Goal: Information Seeking & Learning: Learn about a topic

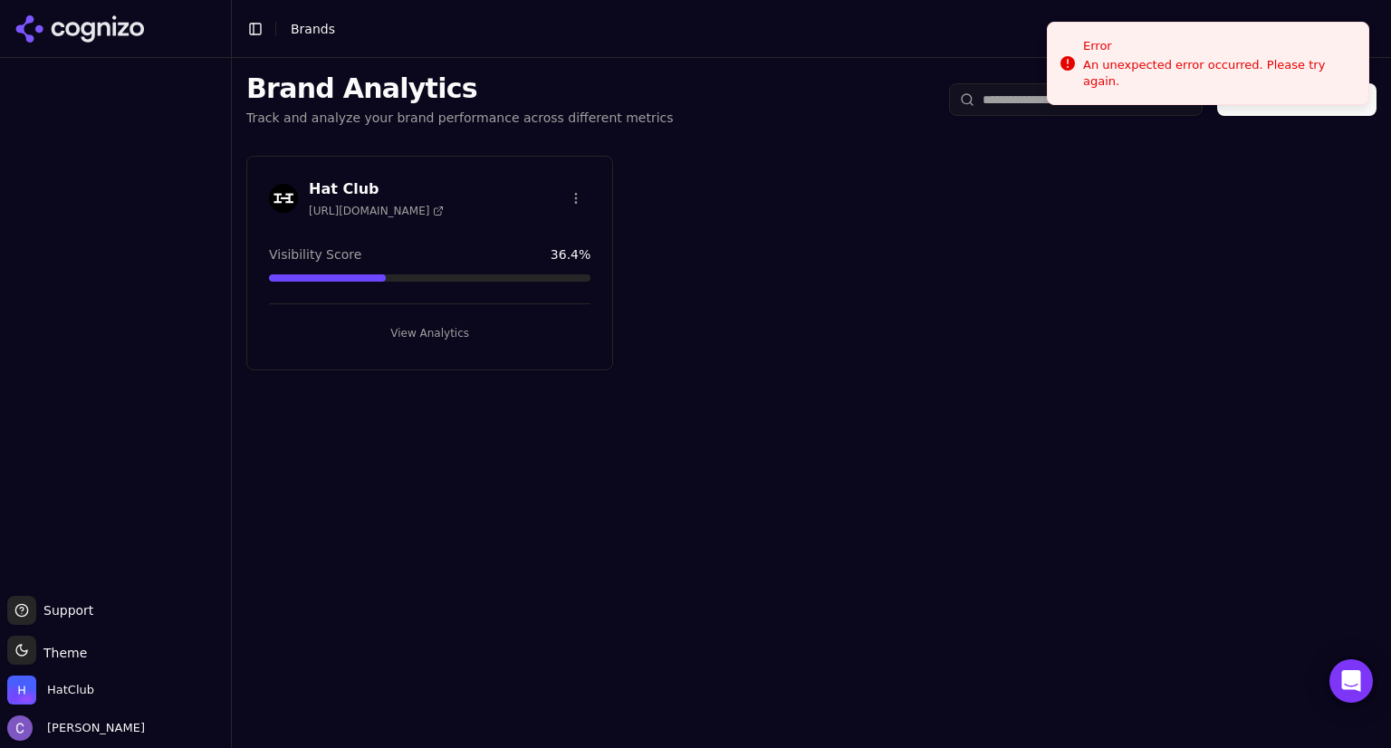
click at [412, 328] on button "View Analytics" at bounding box center [430, 333] width 322 height 29
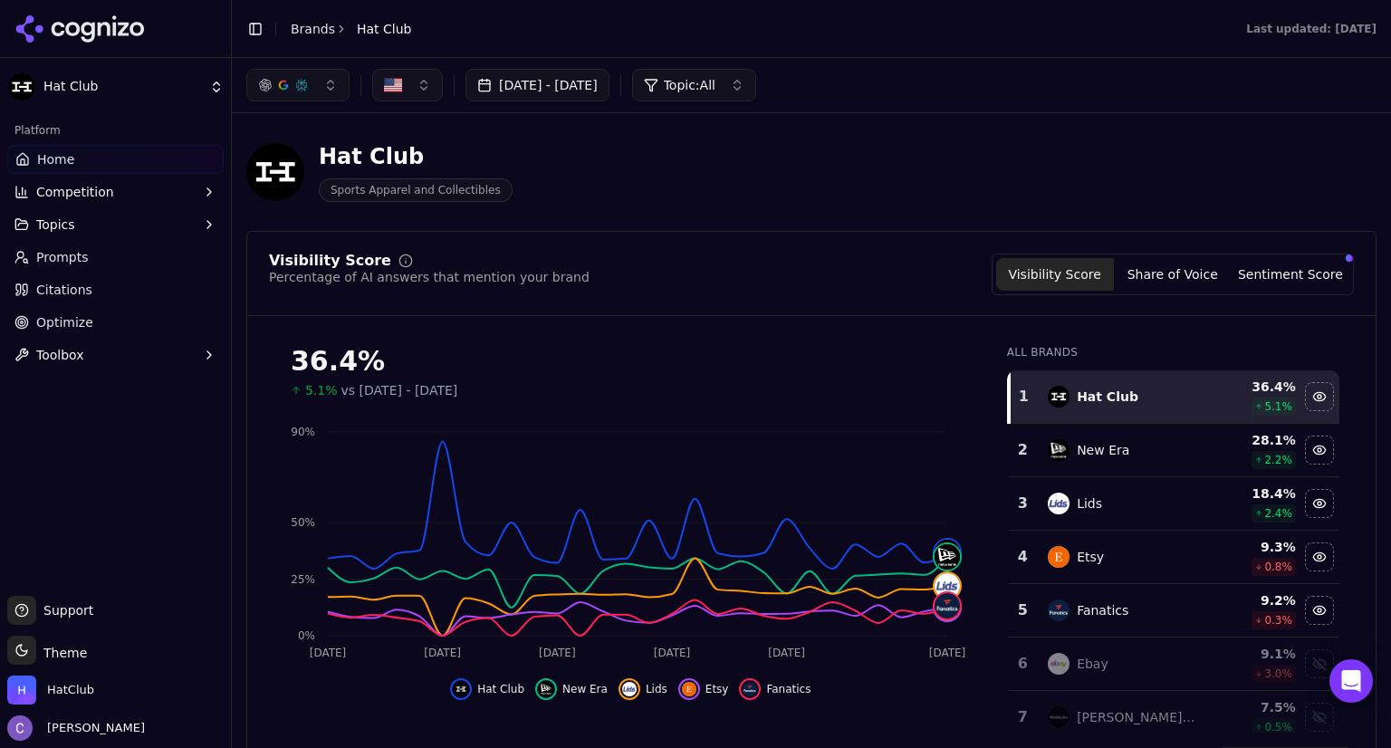
click at [328, 84] on button "button" at bounding box center [297, 85] width 103 height 33
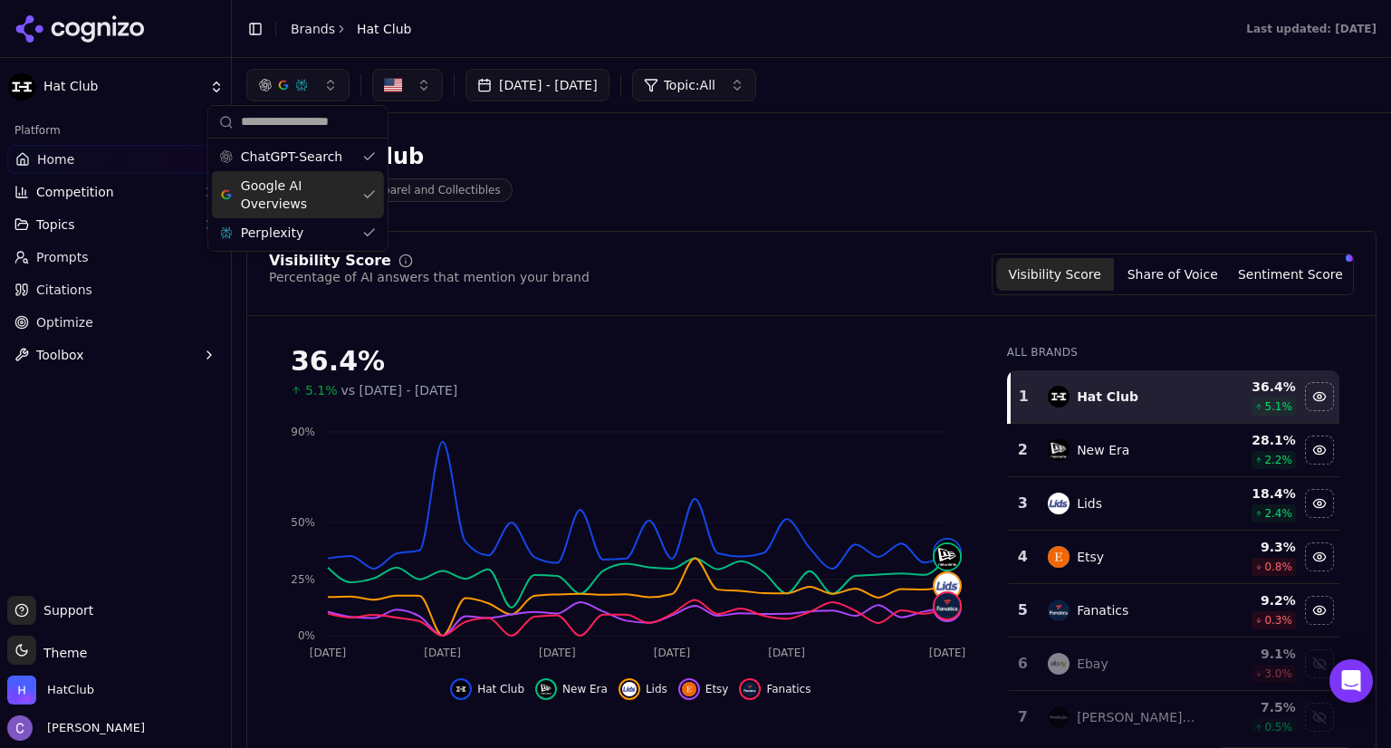
click at [308, 189] on span "Google AI Overviews" at bounding box center [298, 195] width 114 height 36
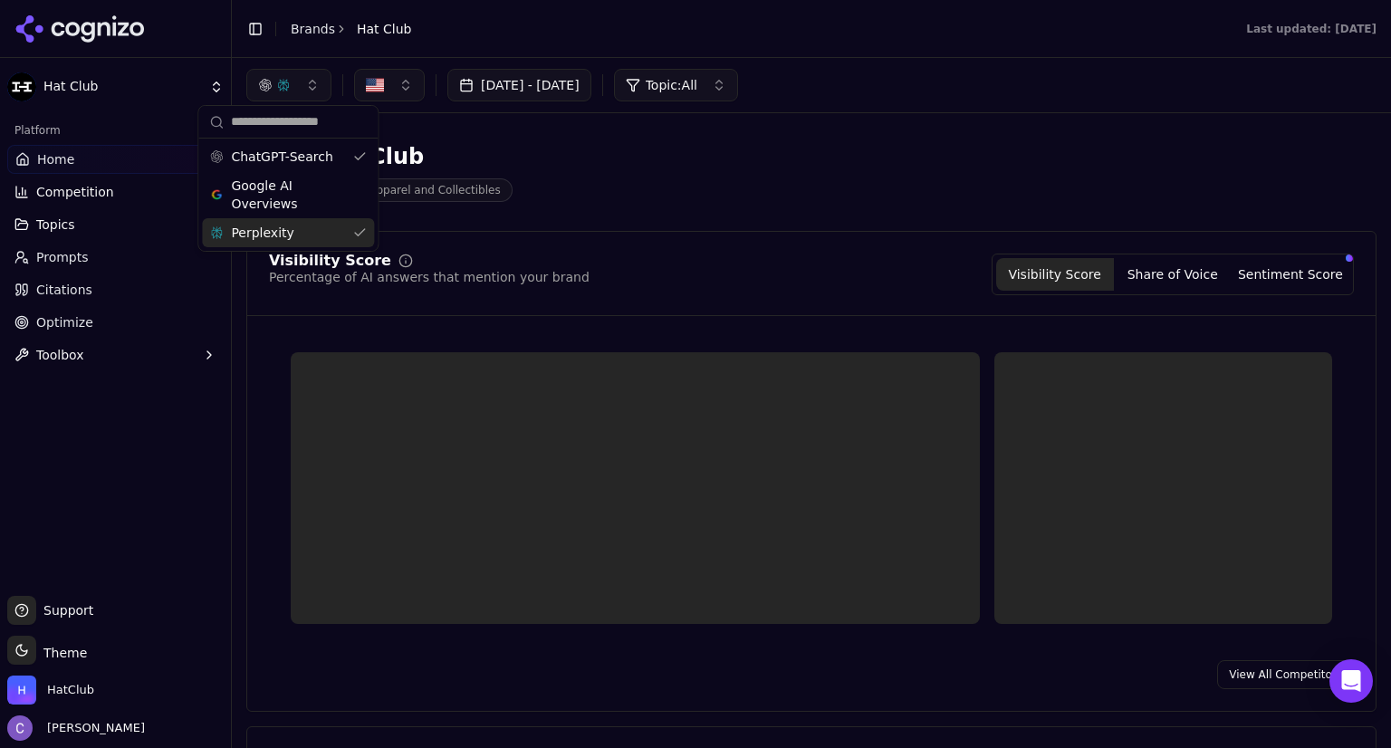
click at [299, 228] on div "Perplexity" at bounding box center [288, 232] width 172 height 29
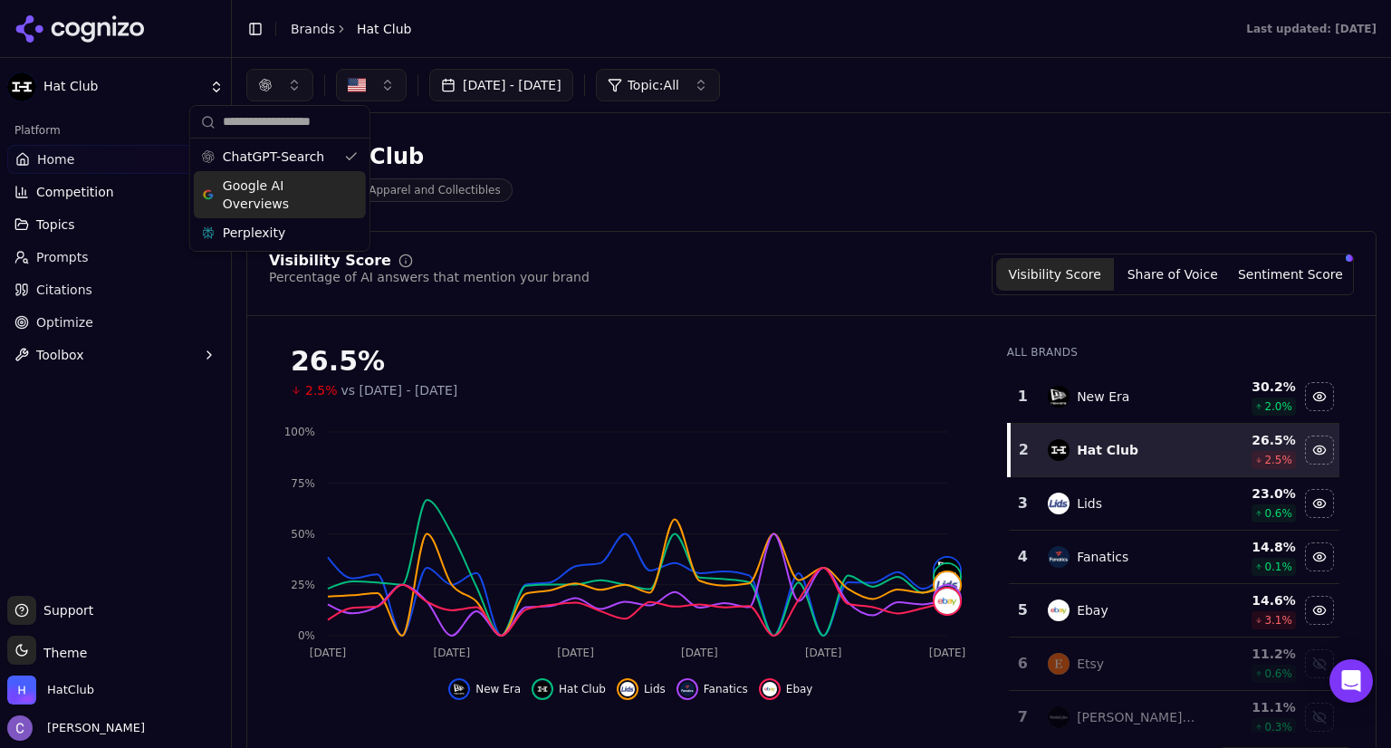
click at [347, 192] on div "Google AI Overviews" at bounding box center [280, 194] width 172 height 47
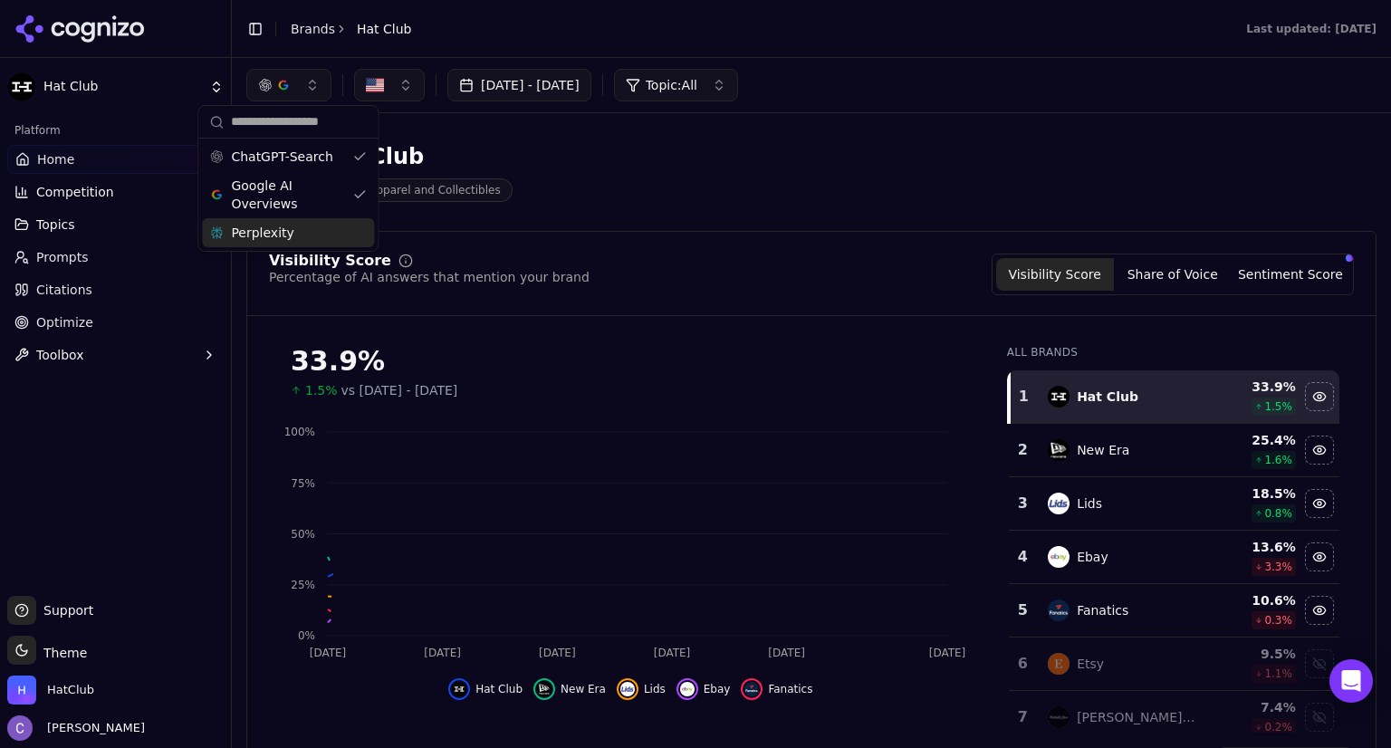
click at [356, 230] on div "Perplexity" at bounding box center [288, 232] width 172 height 29
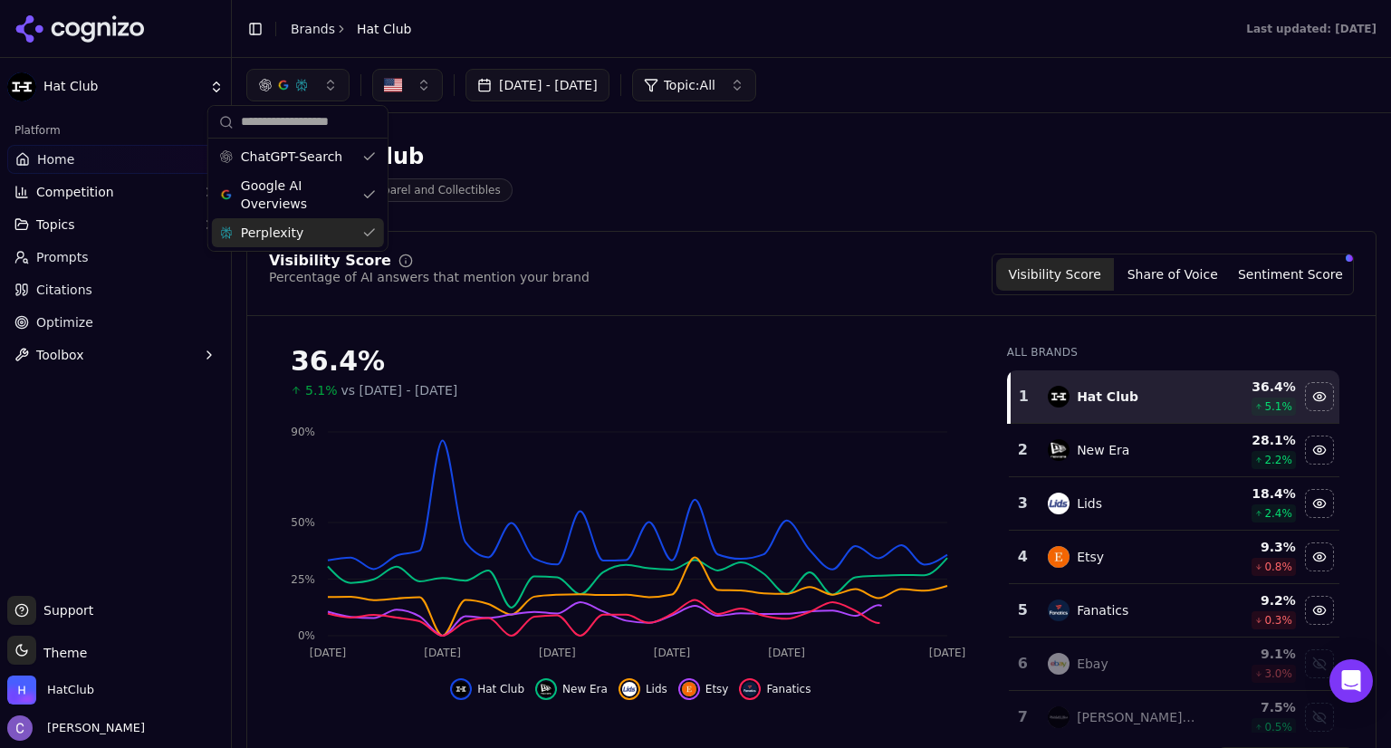
click at [726, 182] on div "Hat Club Sports Apparel and Collectibles" at bounding box center [652, 172] width 812 height 60
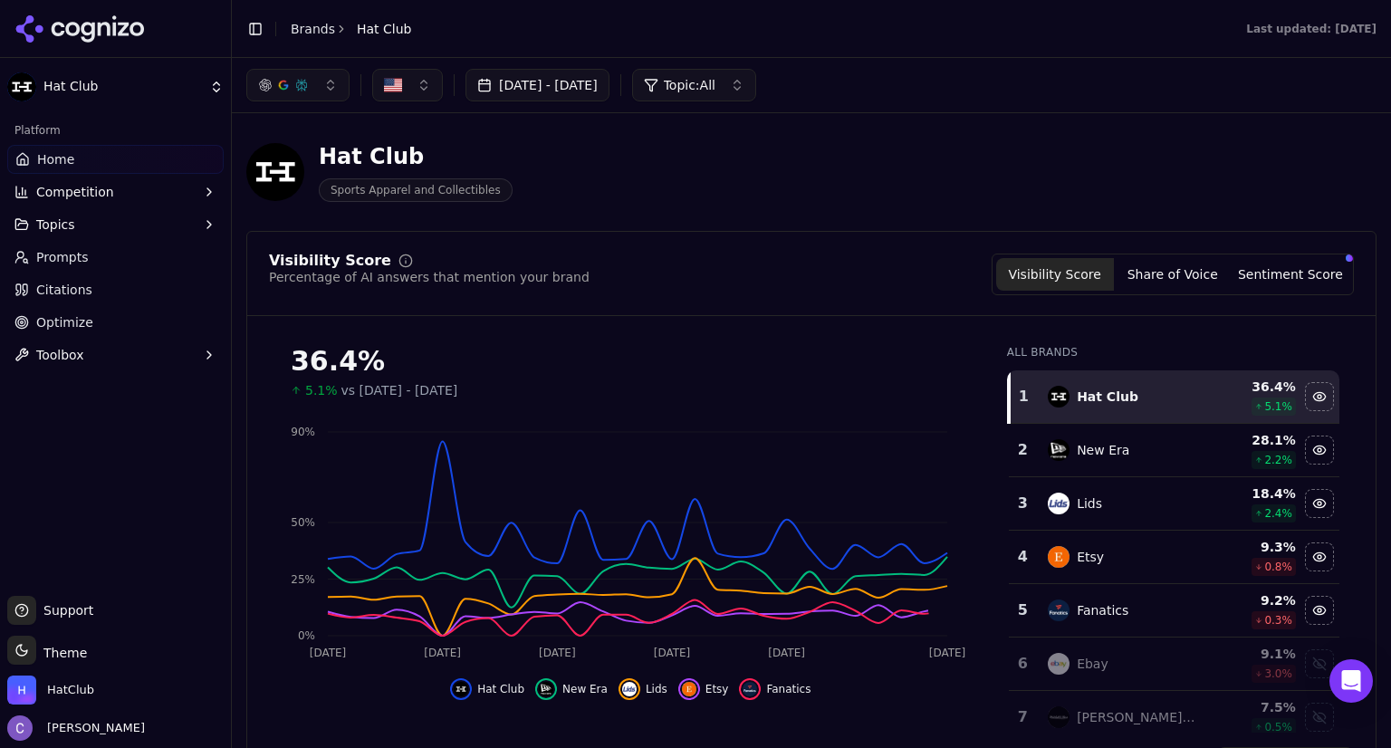
click at [726, 182] on div "Hat Club Sports Apparel and Collectibles" at bounding box center [652, 172] width 812 height 60
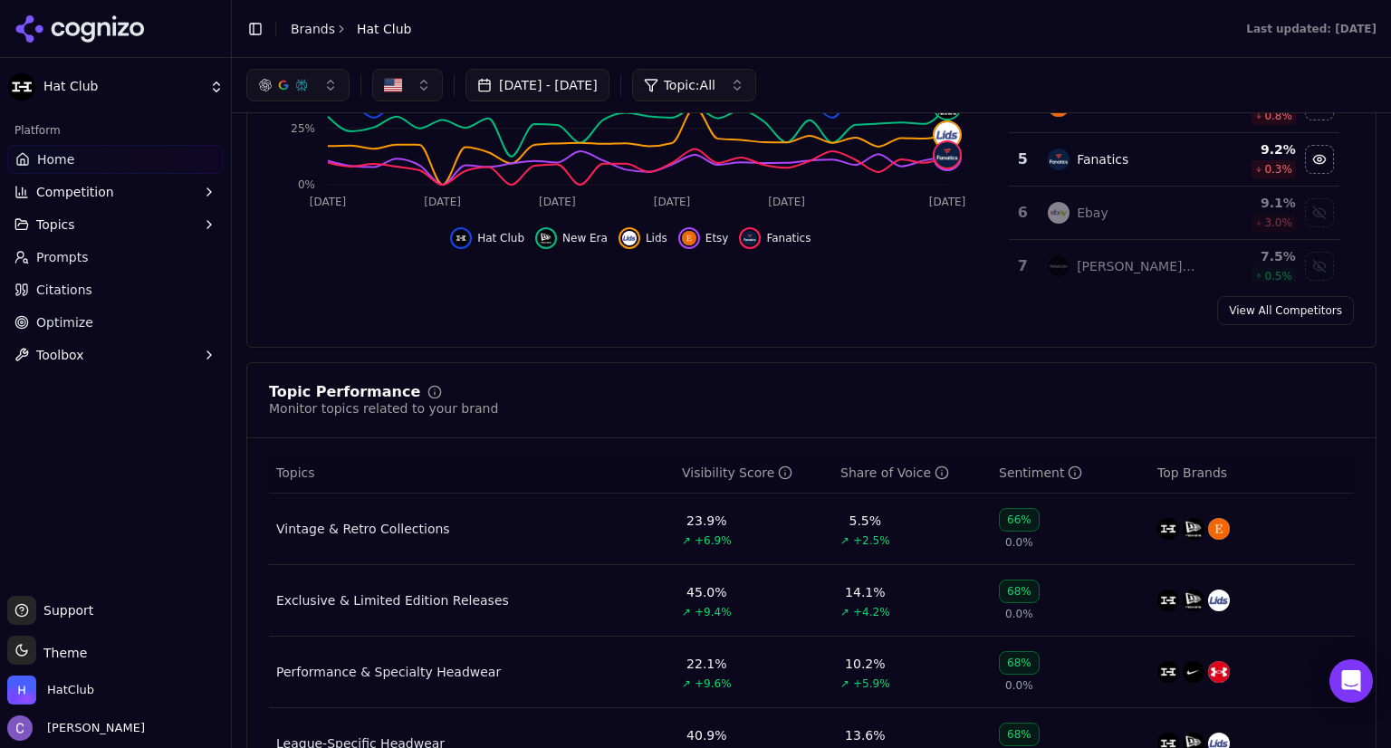
scroll to position [355, 0]
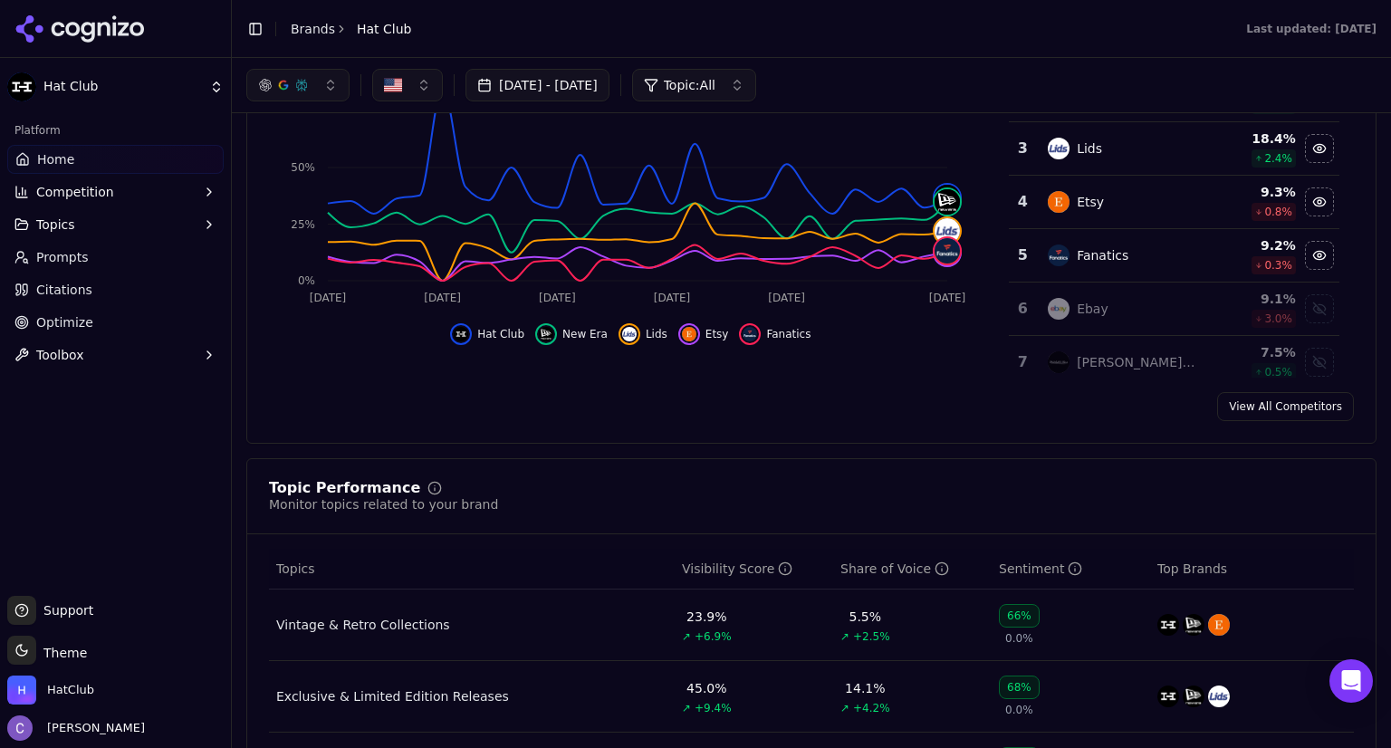
click at [120, 262] on link "Prompts" at bounding box center [115, 257] width 216 height 29
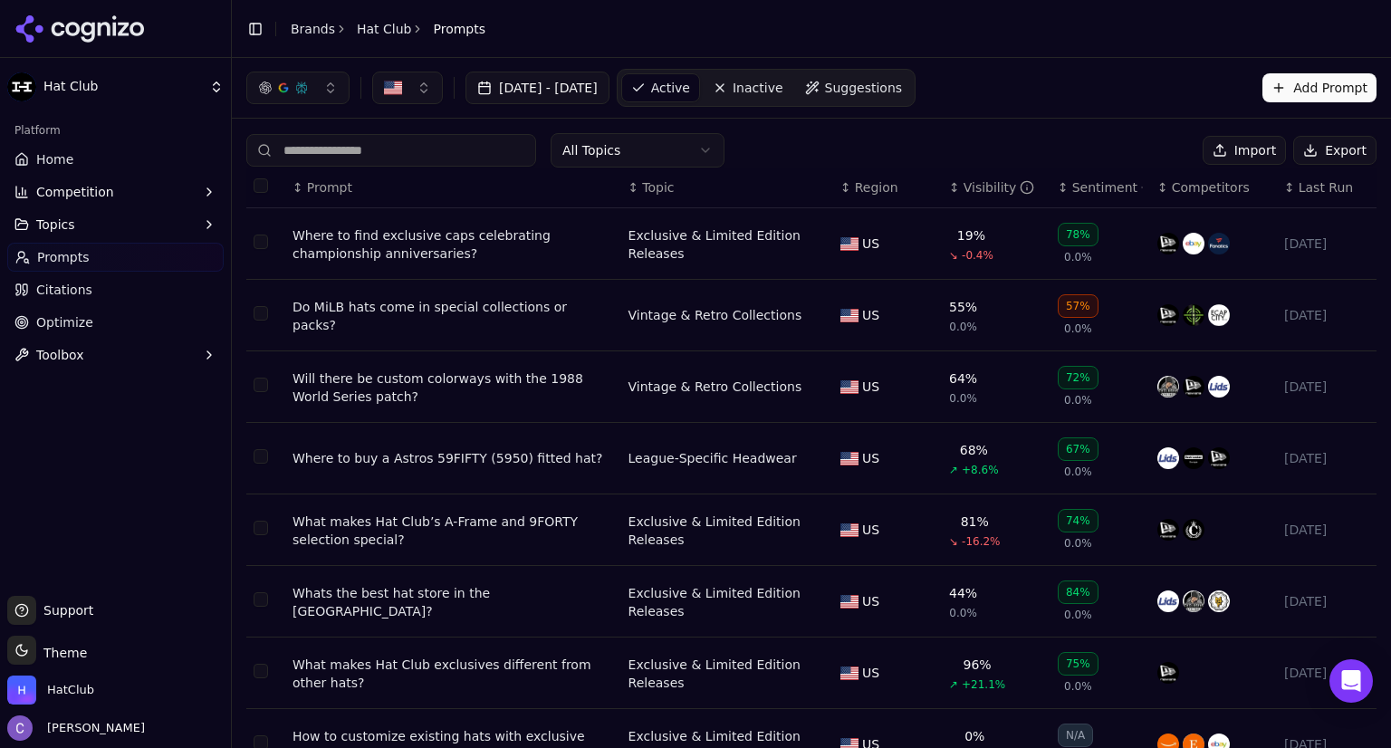
click at [426, 145] on input at bounding box center [391, 150] width 290 height 33
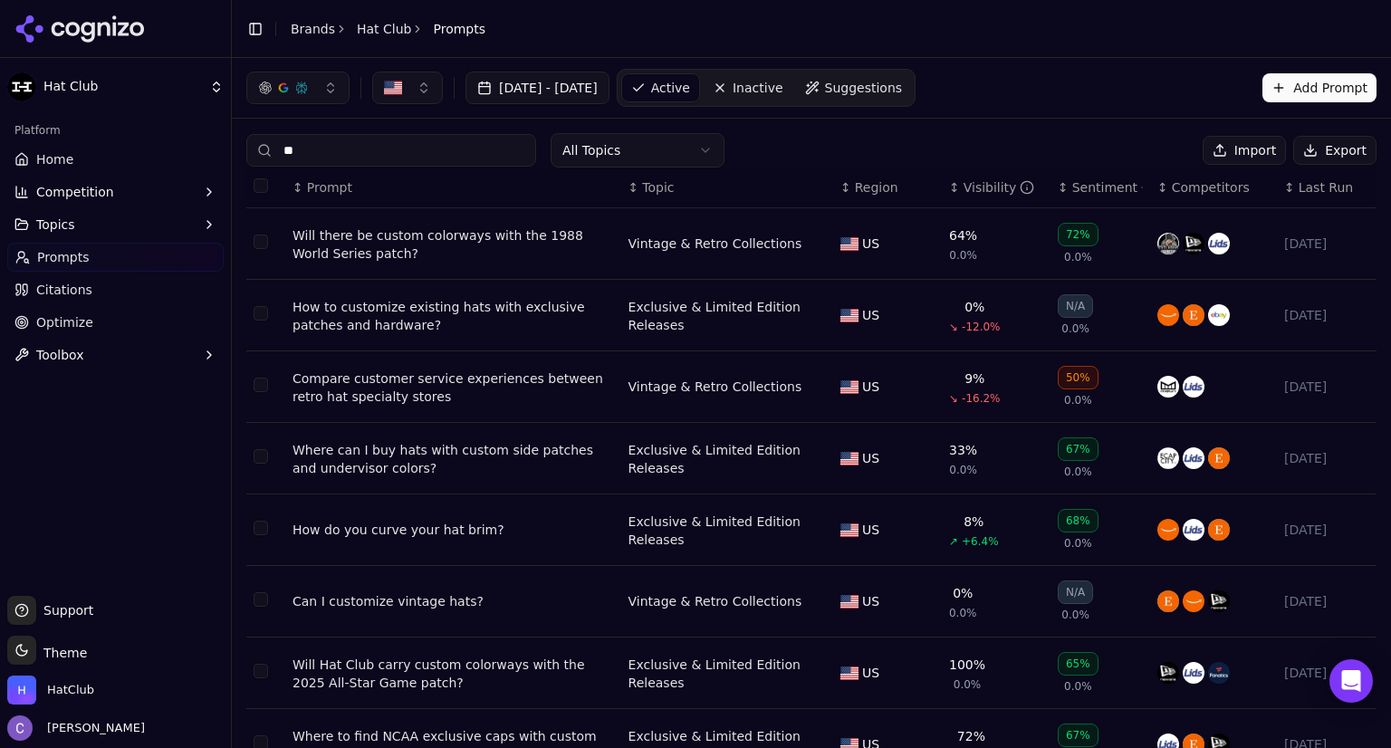
type input "*"
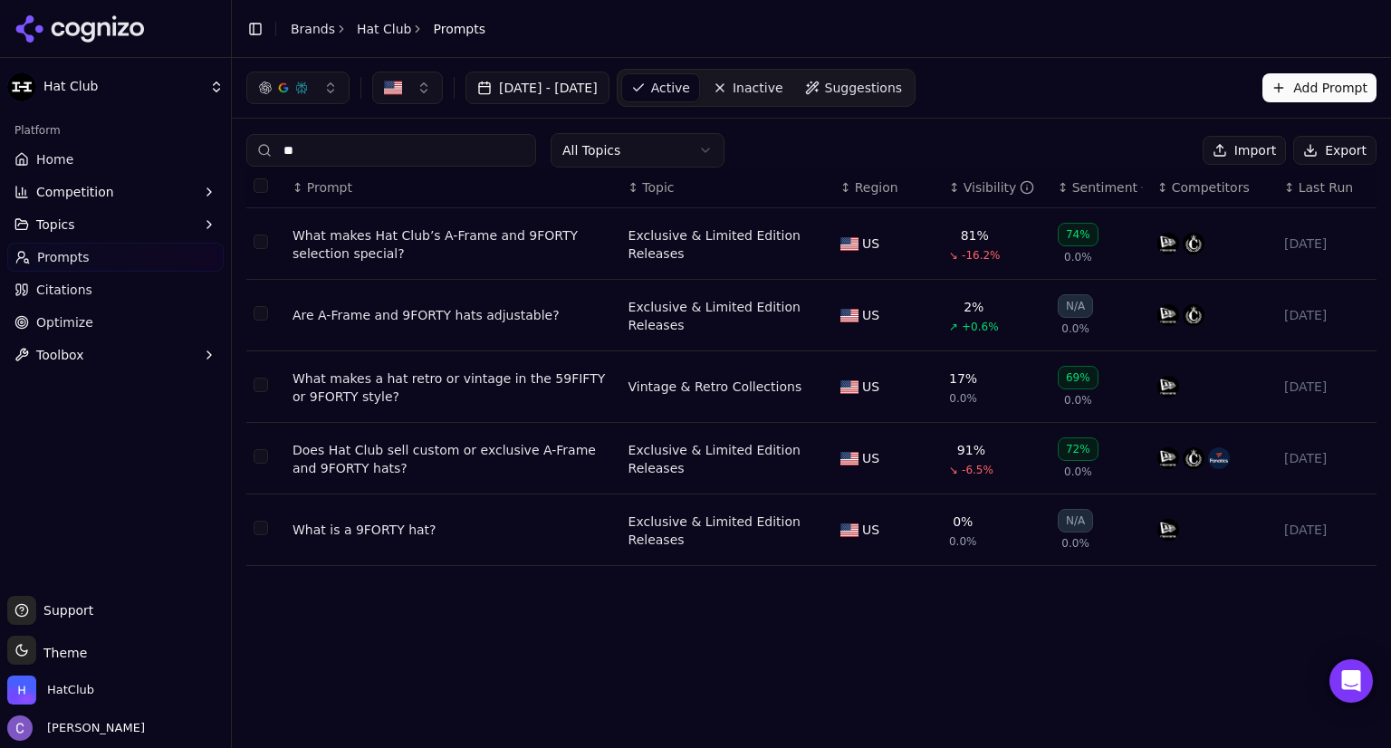
type input "*"
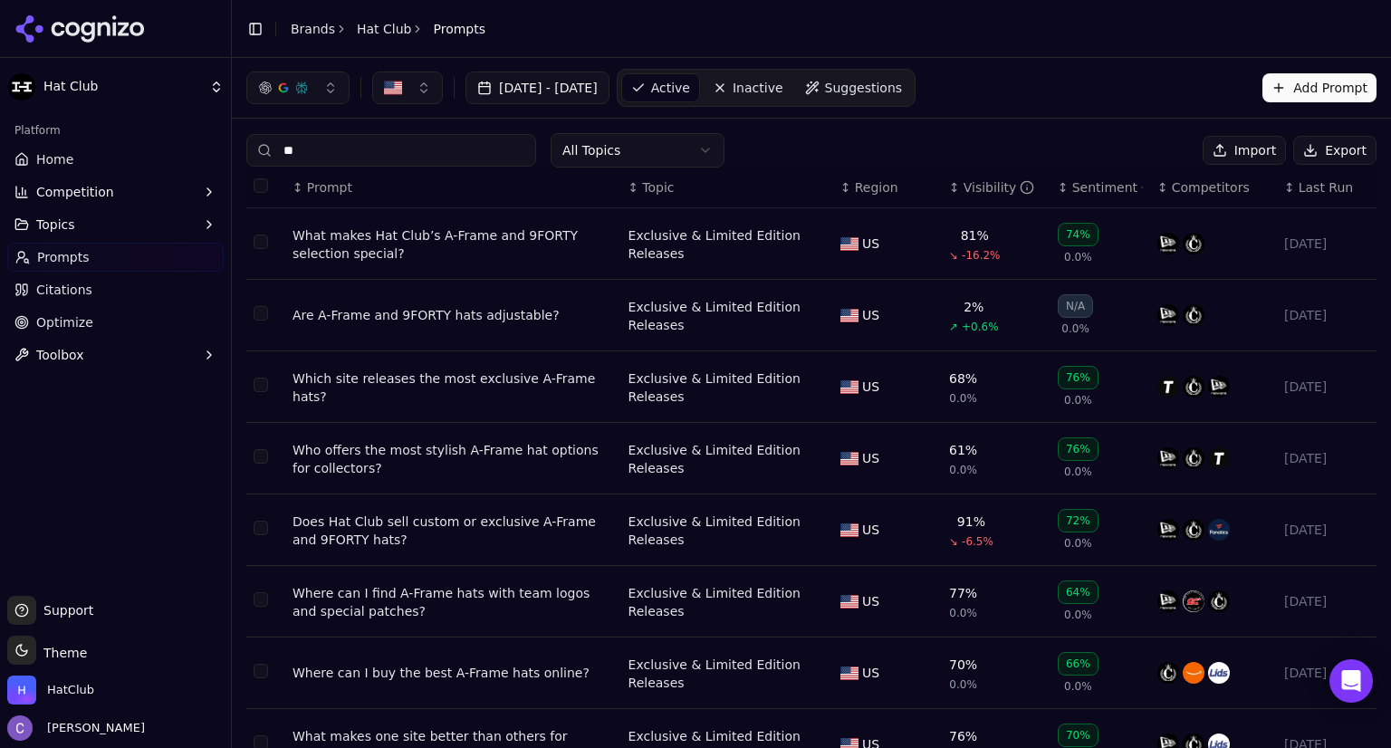
type input "*"
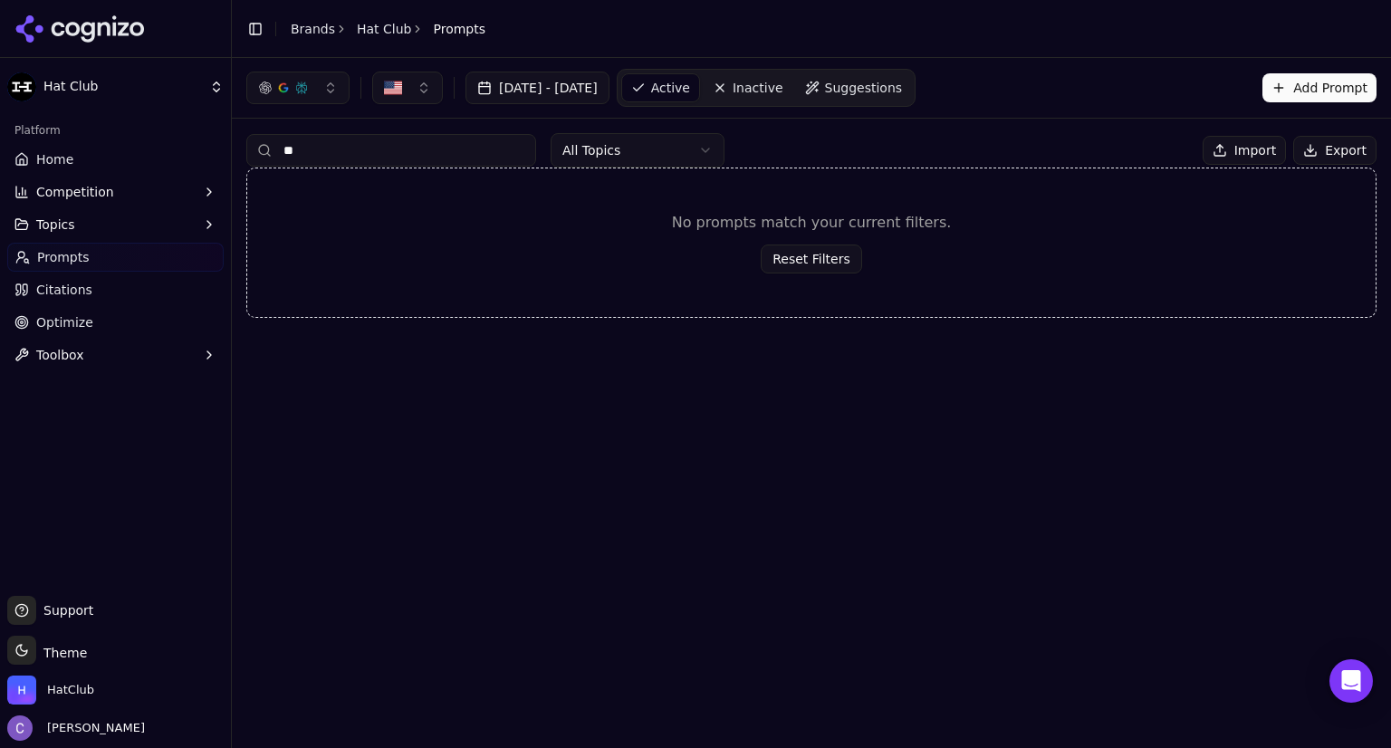
type input "*"
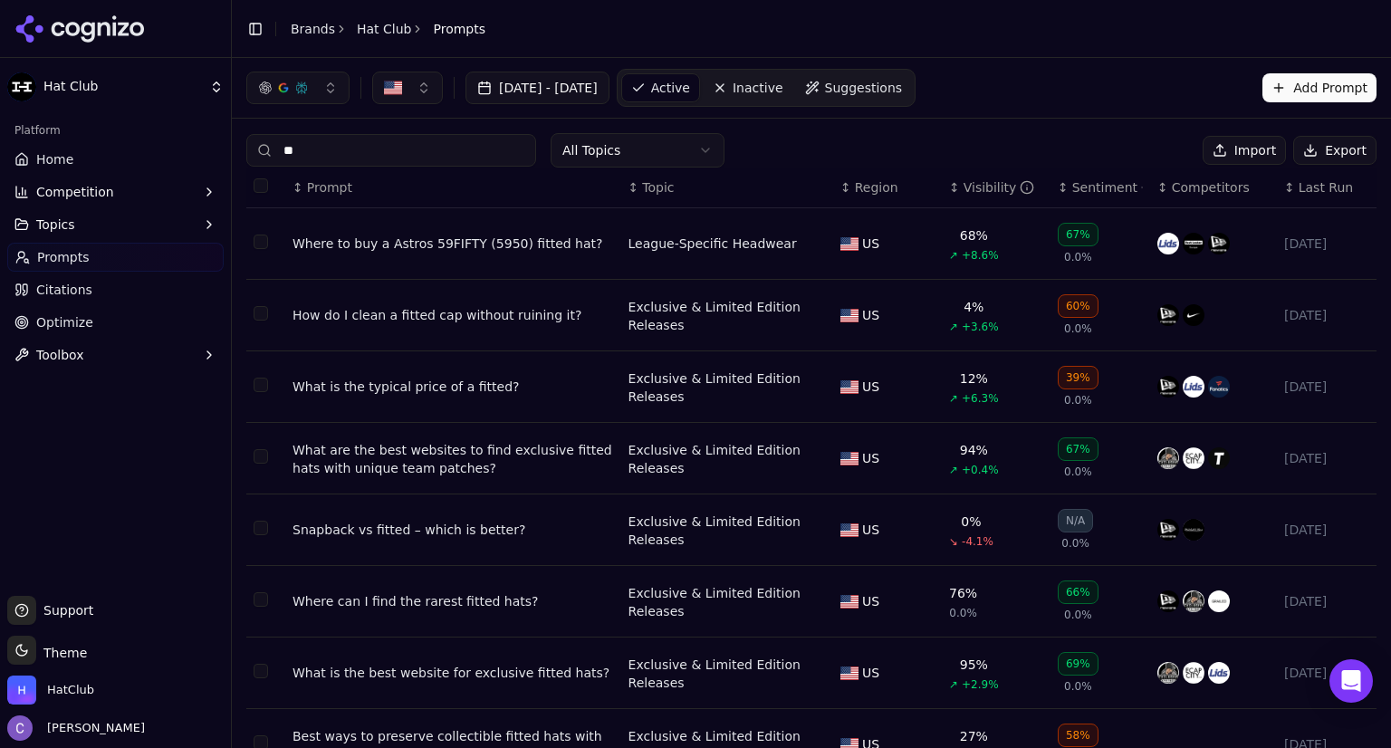
type input "*"
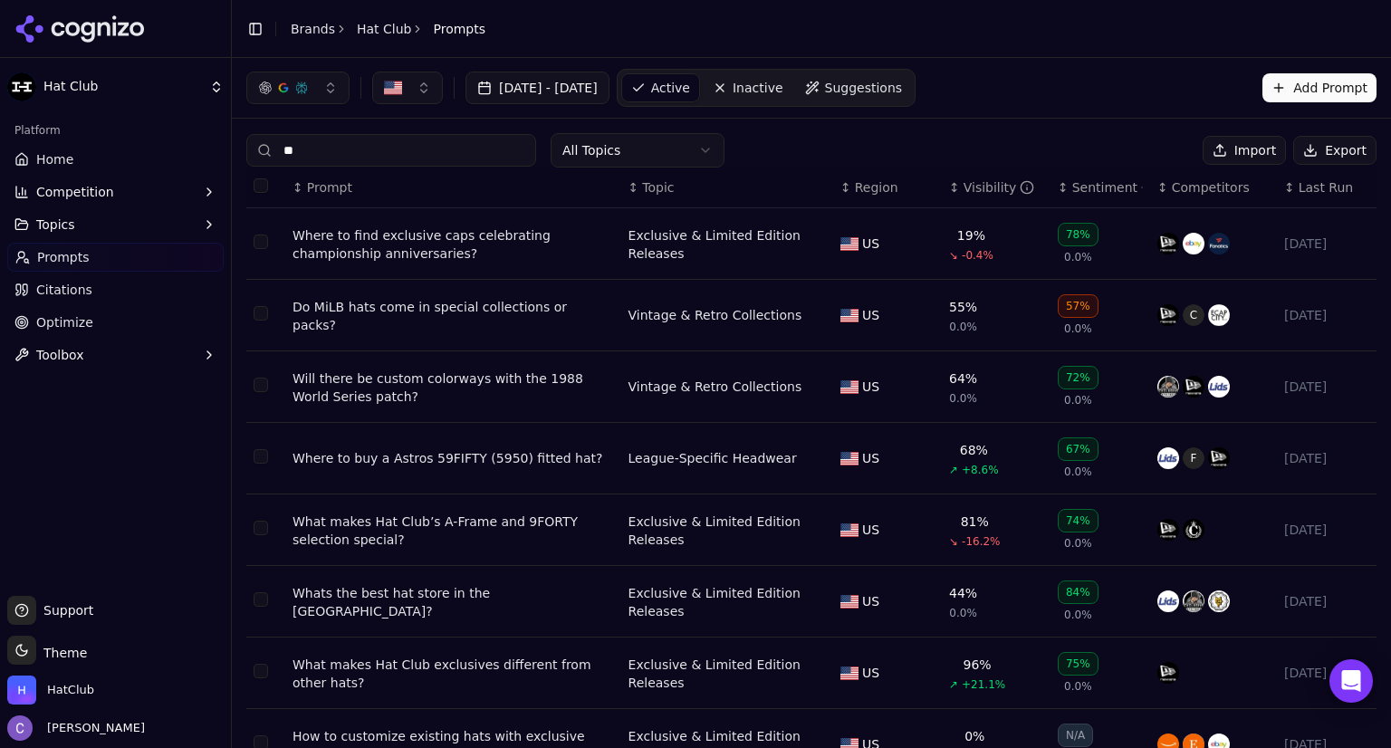
type input "*"
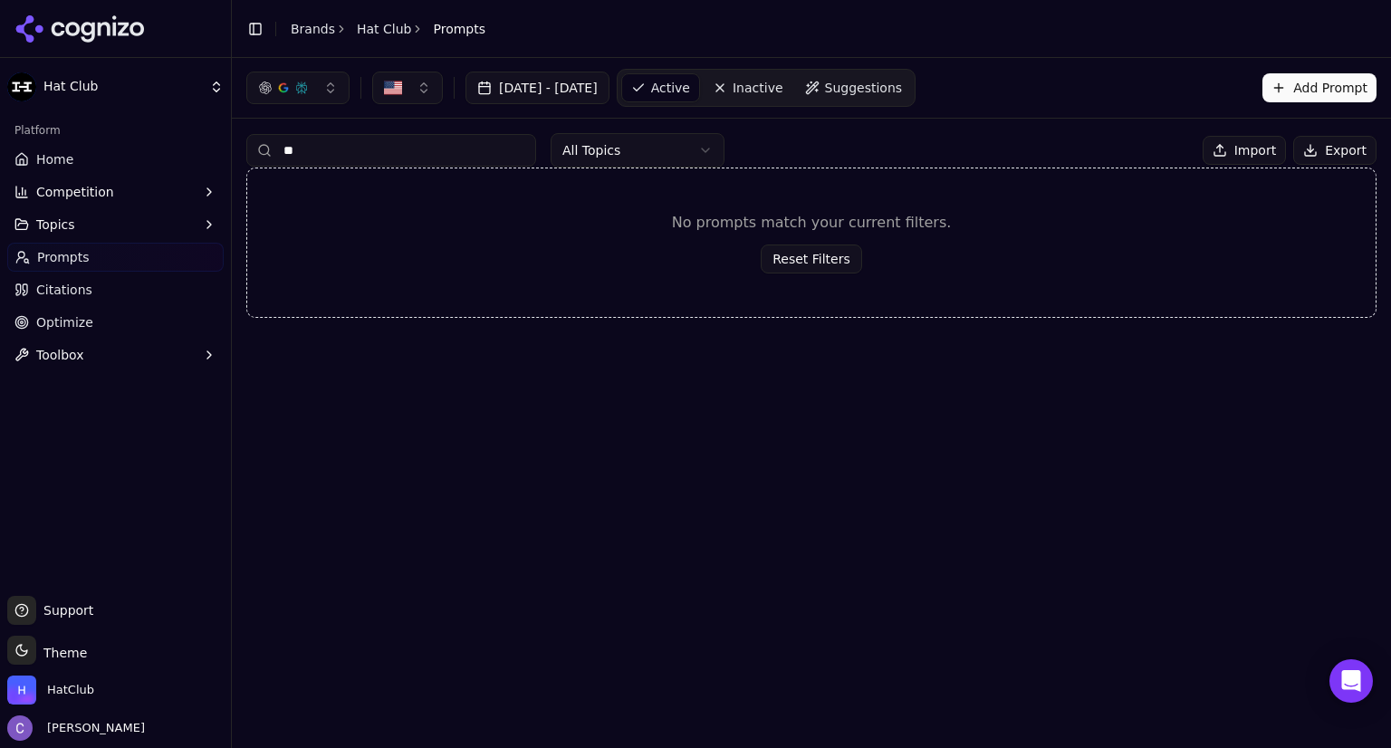
type input "*"
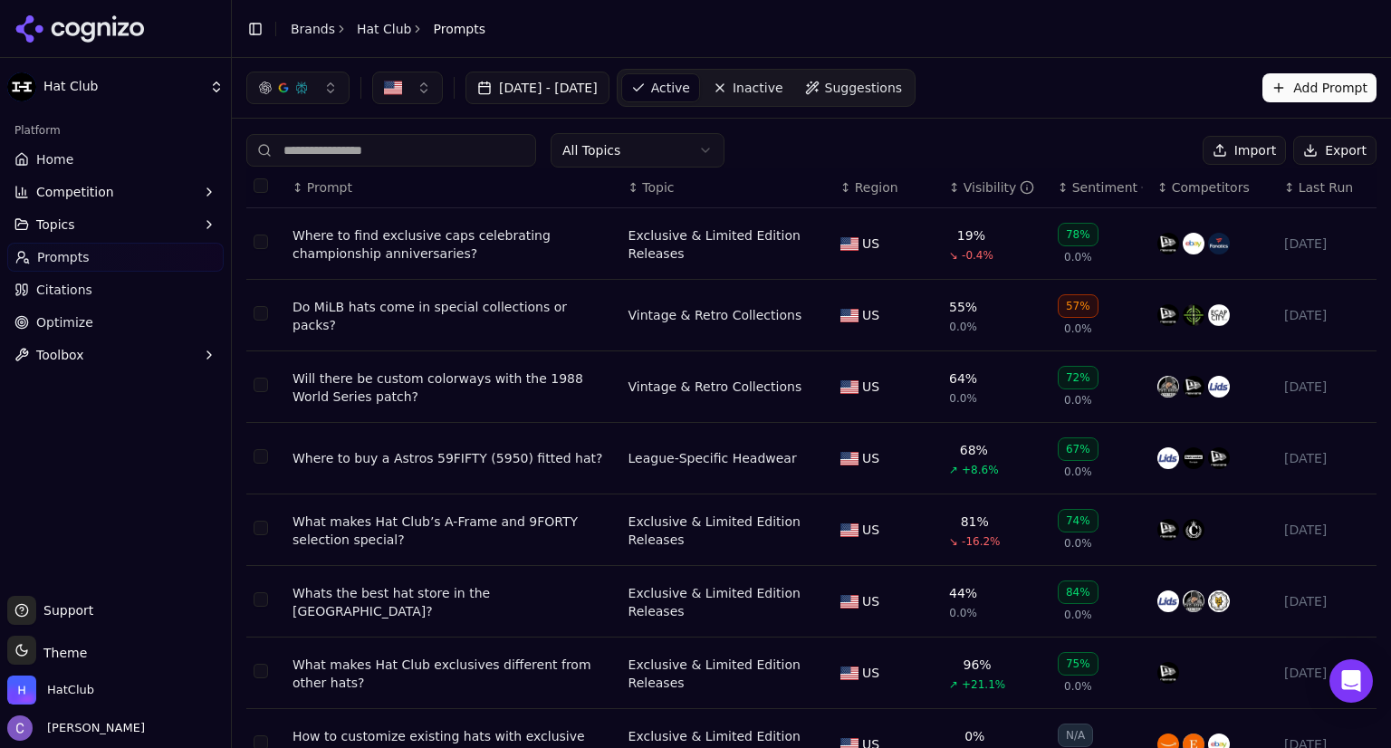
click at [964, 195] on div "Visibility" at bounding box center [1000, 187] width 72 height 18
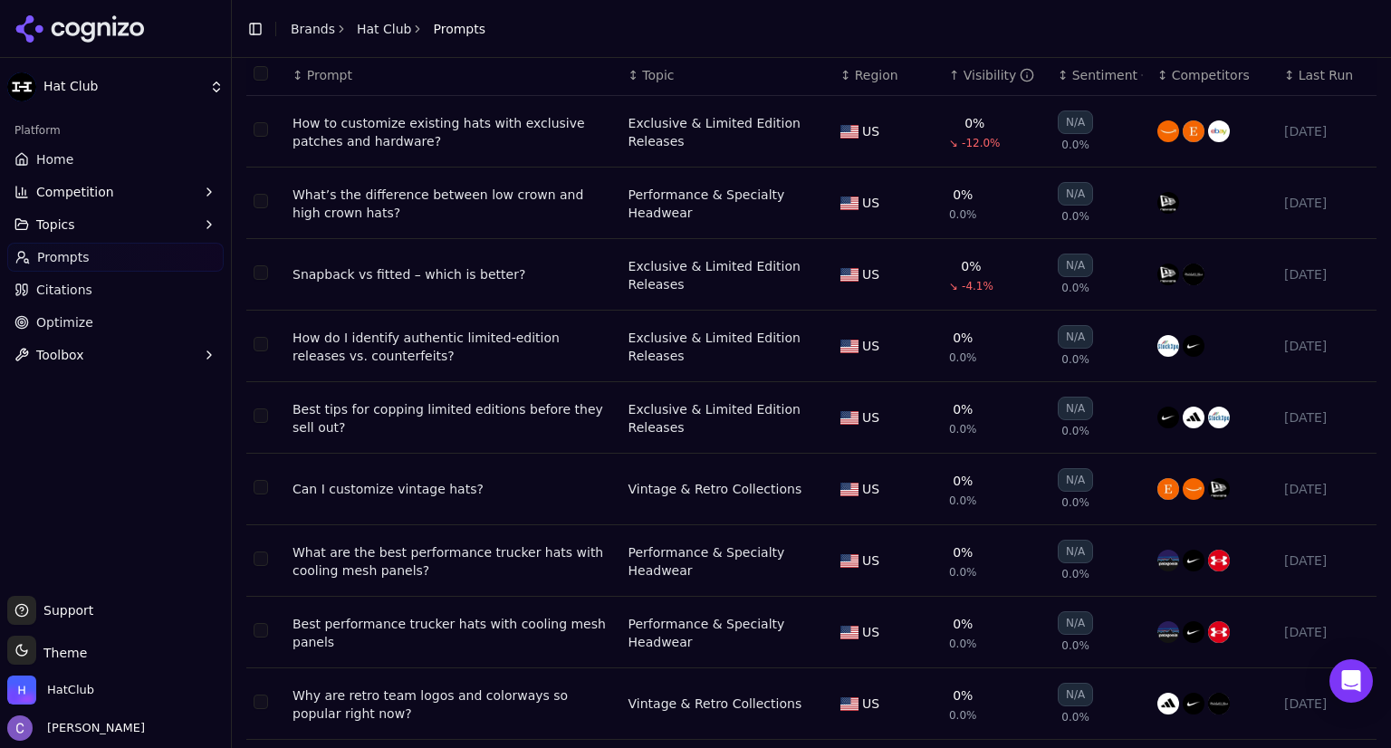
scroll to position [235, 0]
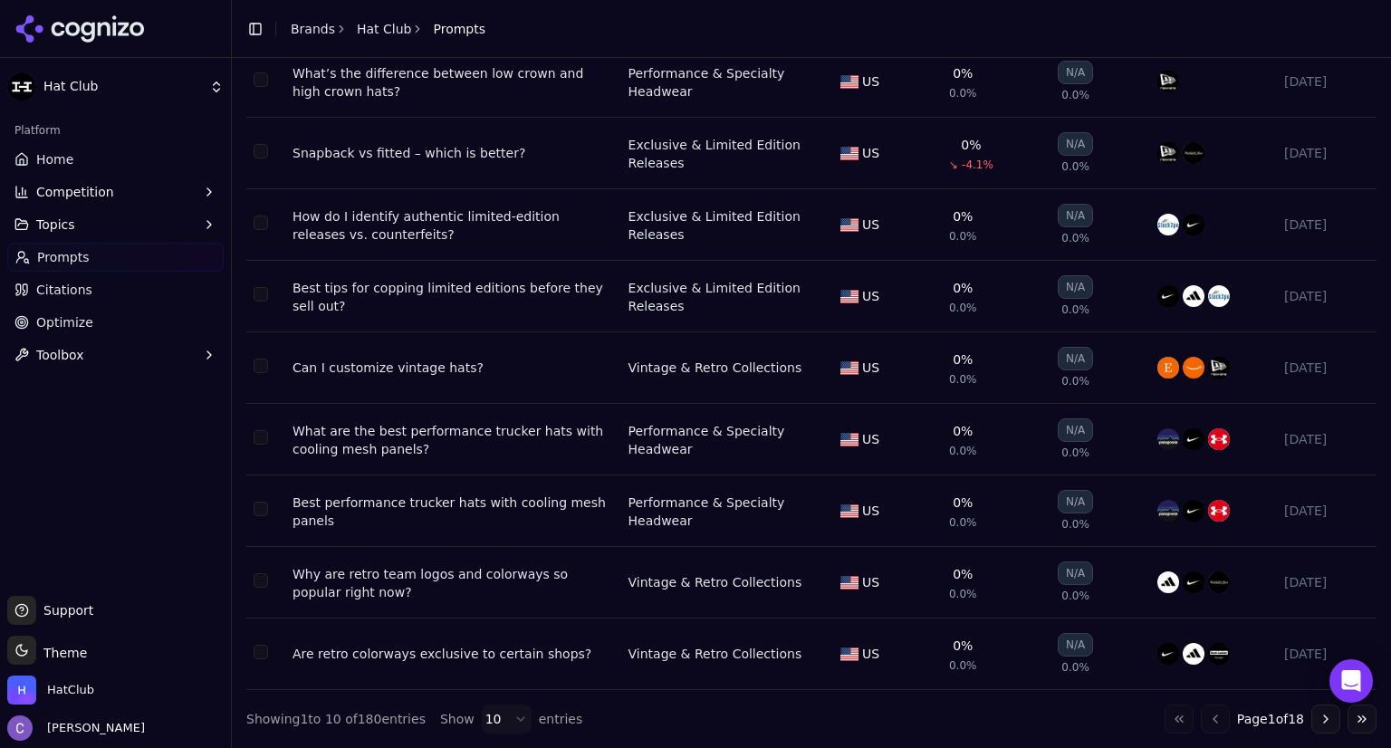
click at [1312, 720] on button "Go to next page" at bounding box center [1326, 719] width 29 height 29
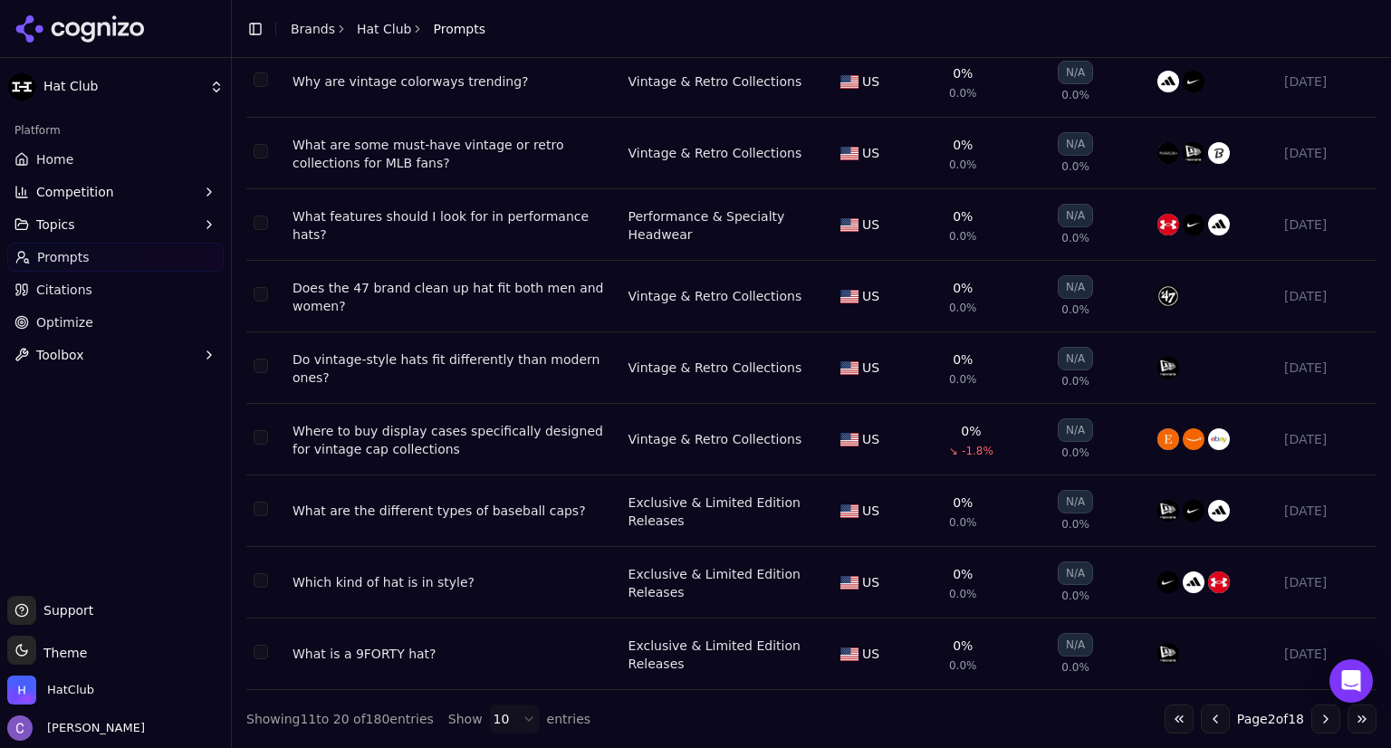
click at [1312, 716] on button "Go to next page" at bounding box center [1326, 719] width 29 height 29
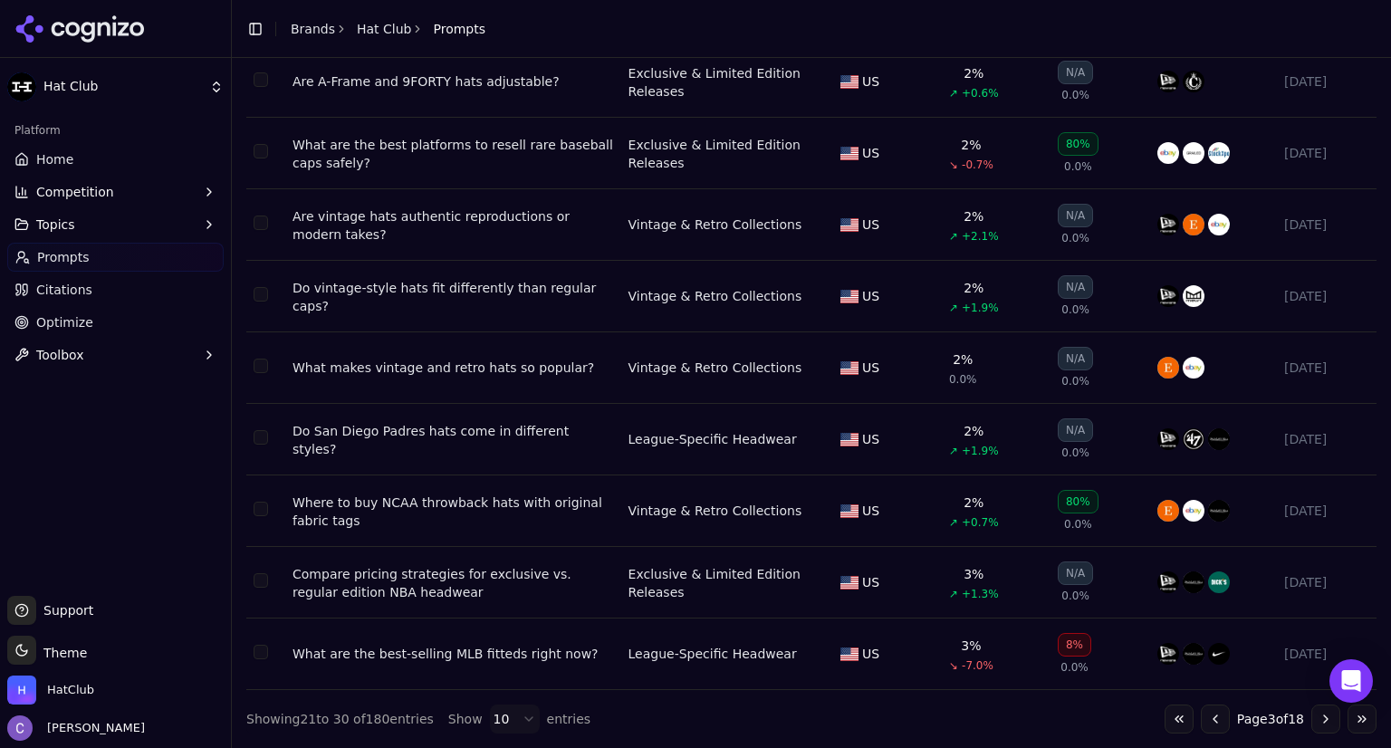
click at [1206, 726] on button "Go to previous page" at bounding box center [1215, 719] width 29 height 29
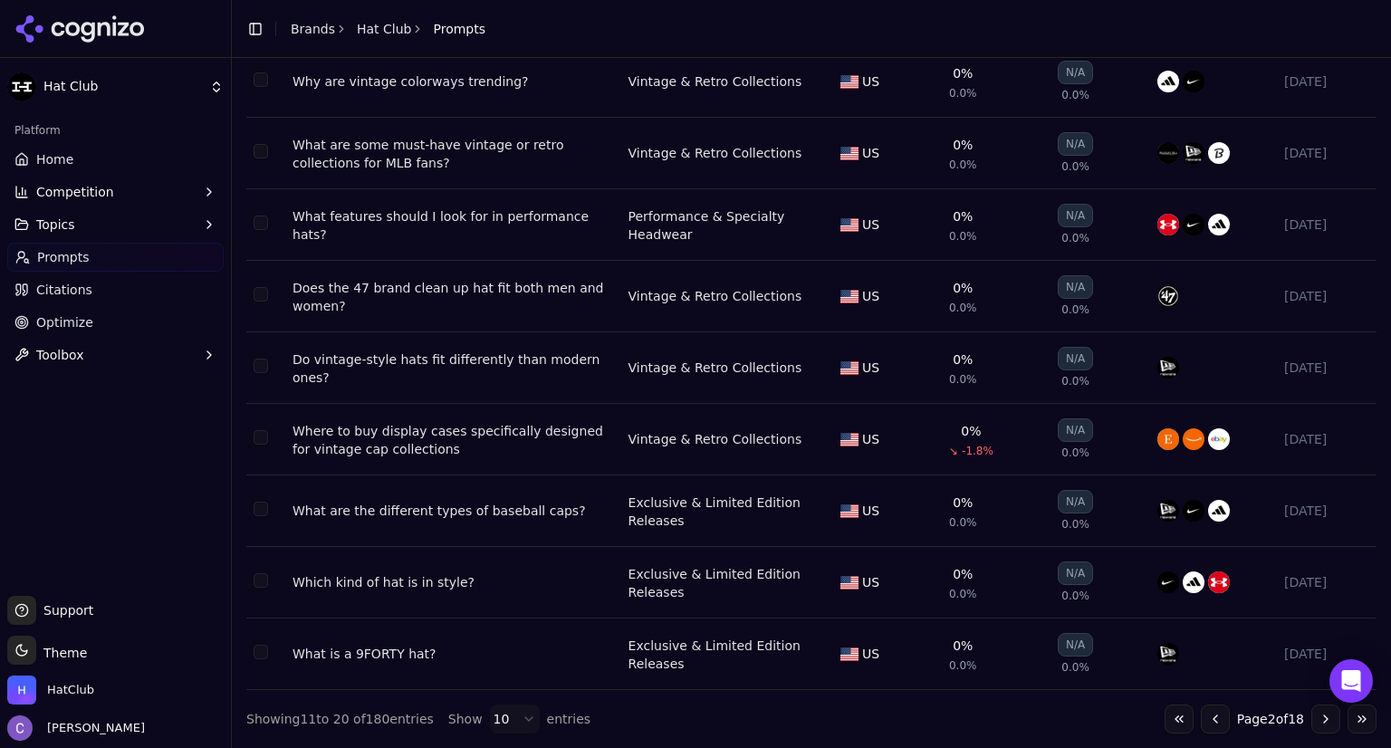
scroll to position [0, 0]
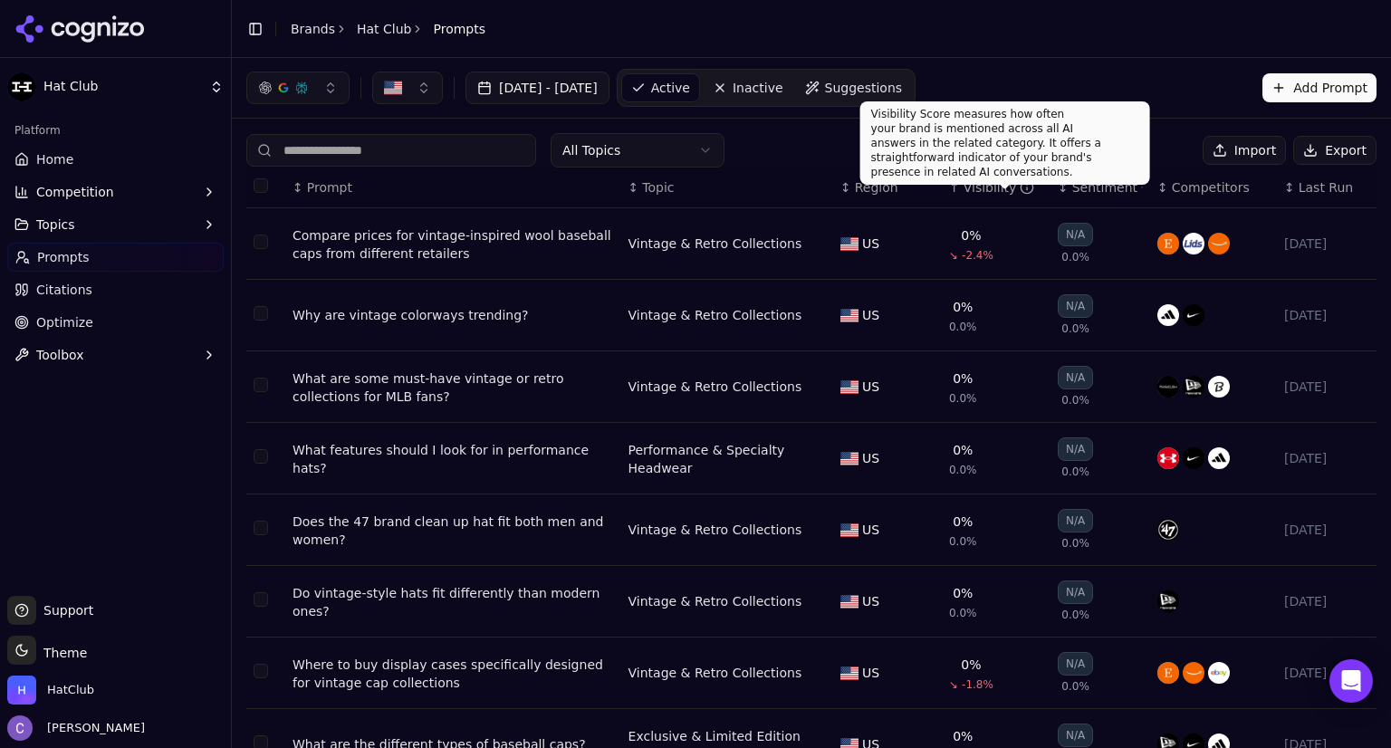
click at [949, 180] on div "↑ Visibility" at bounding box center [996, 187] width 94 height 18
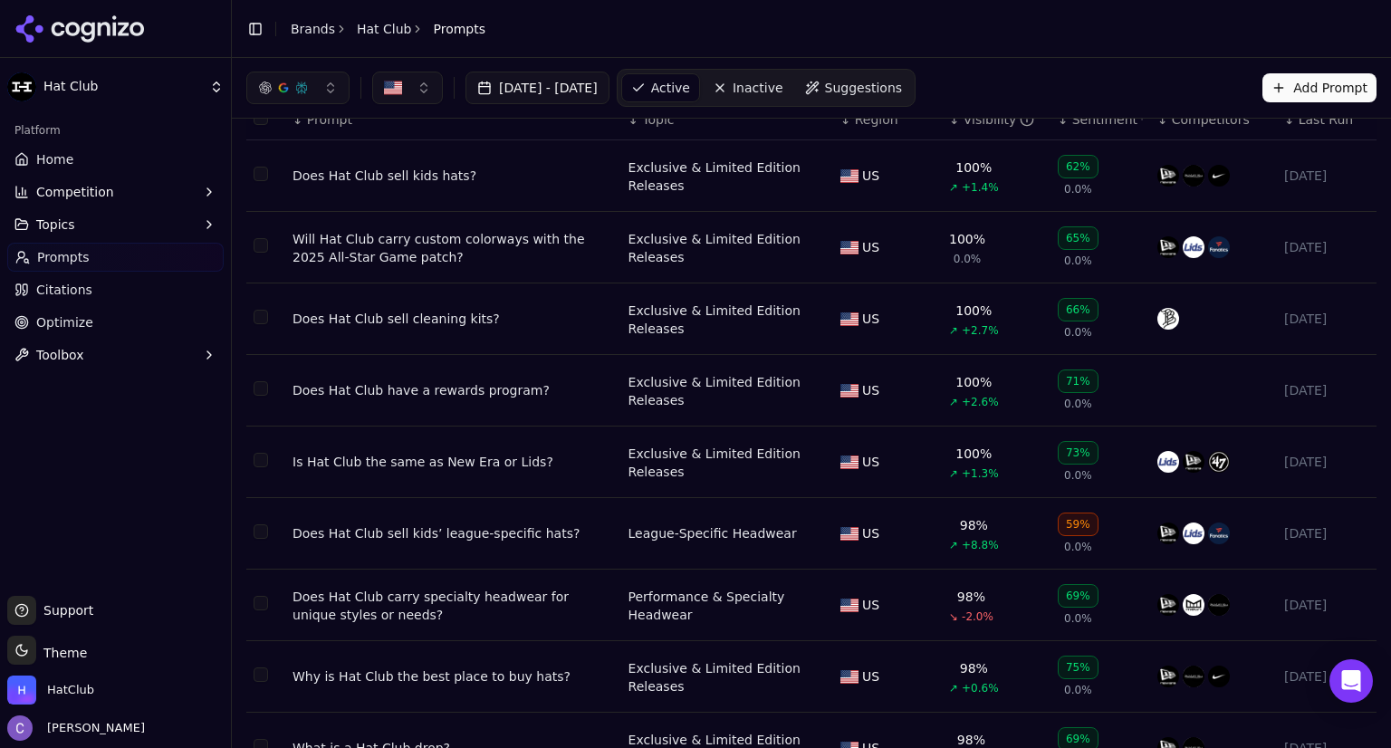
scroll to position [235, 0]
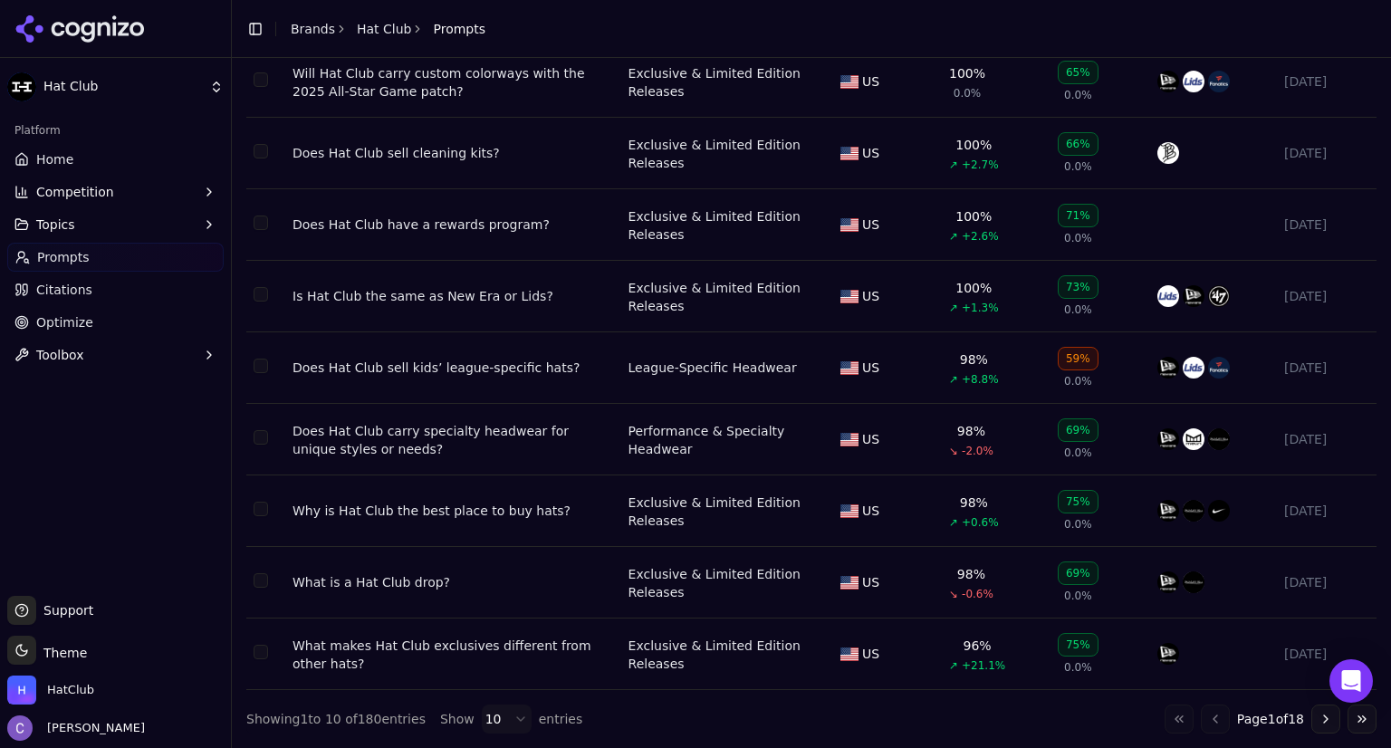
click at [1312, 715] on button "Go to next page" at bounding box center [1326, 719] width 29 height 29
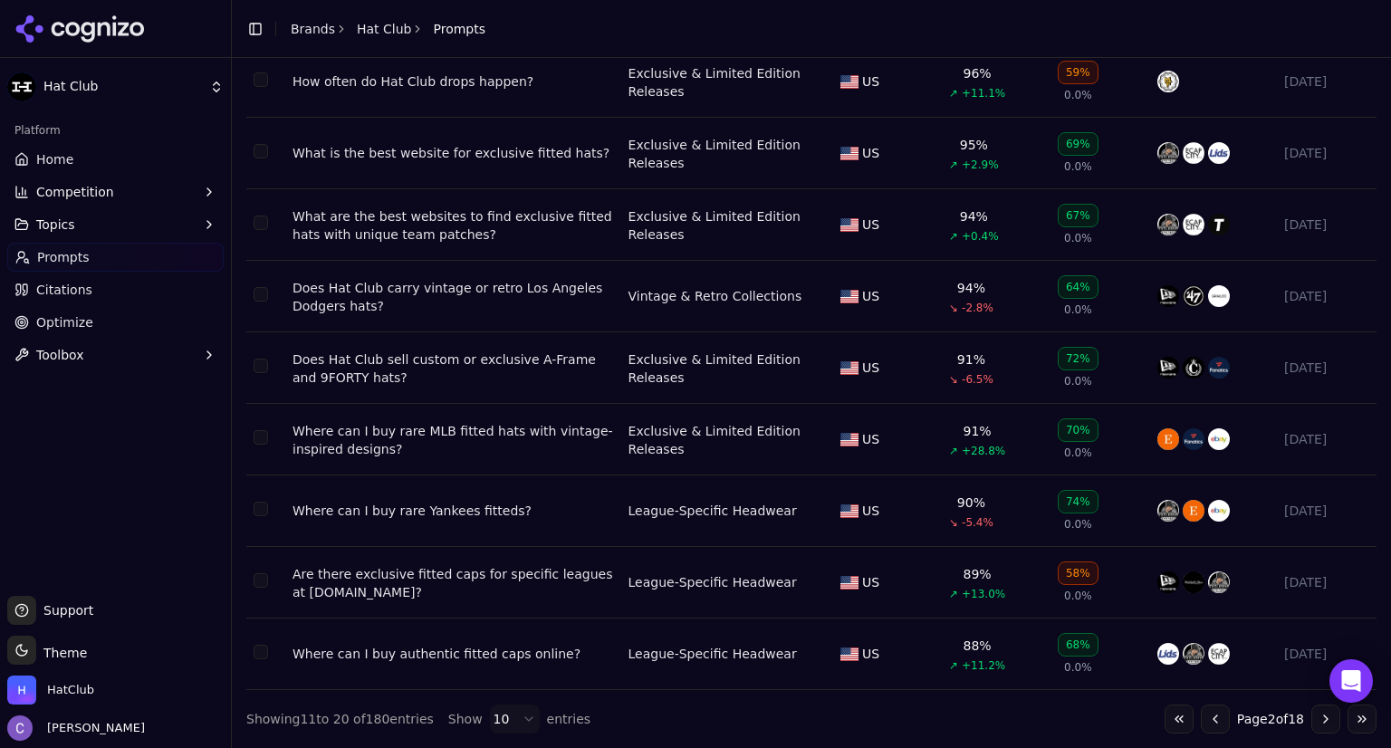
click at [1312, 718] on button "Go to next page" at bounding box center [1326, 719] width 29 height 29
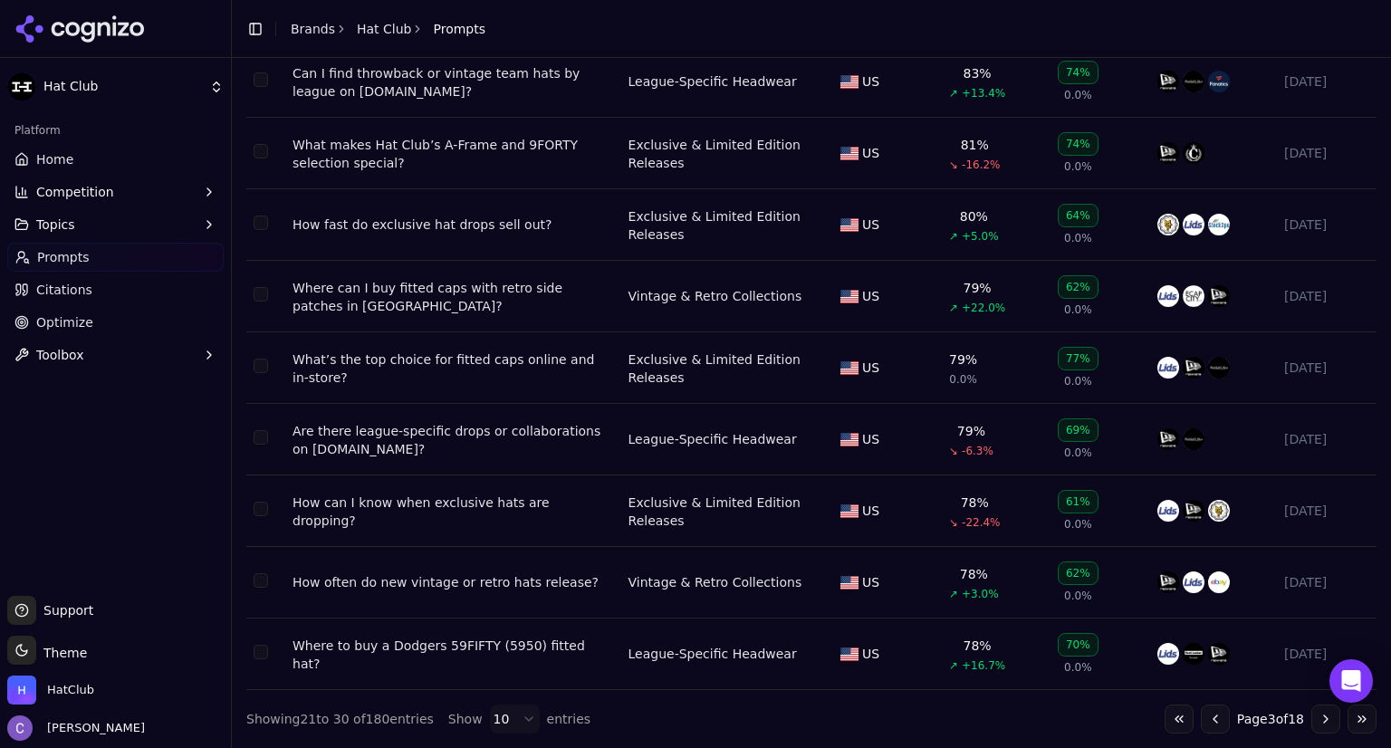
click at [465, 291] on div "Where can I buy fitted caps with retro side patches in [GEOGRAPHIC_DATA]?" at bounding box center [454, 297] width 322 height 36
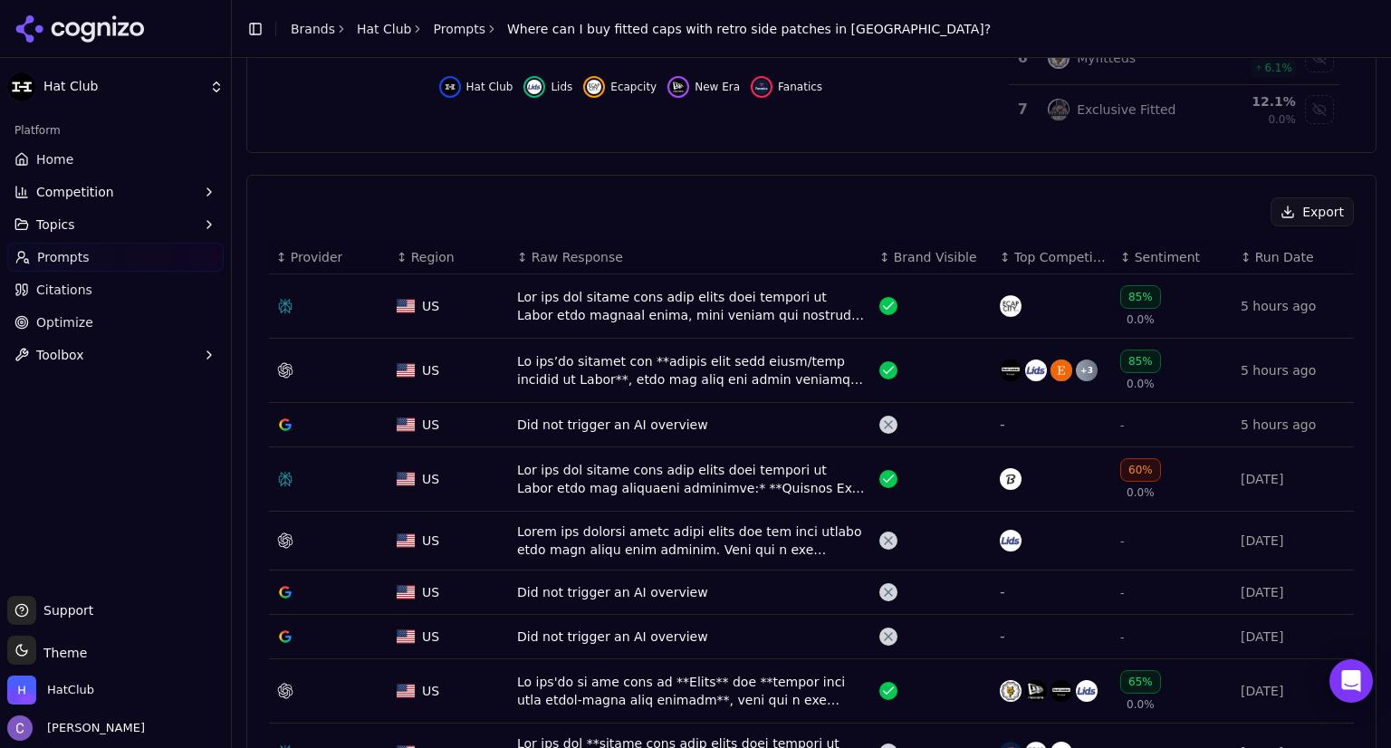
scroll to position [498, 0]
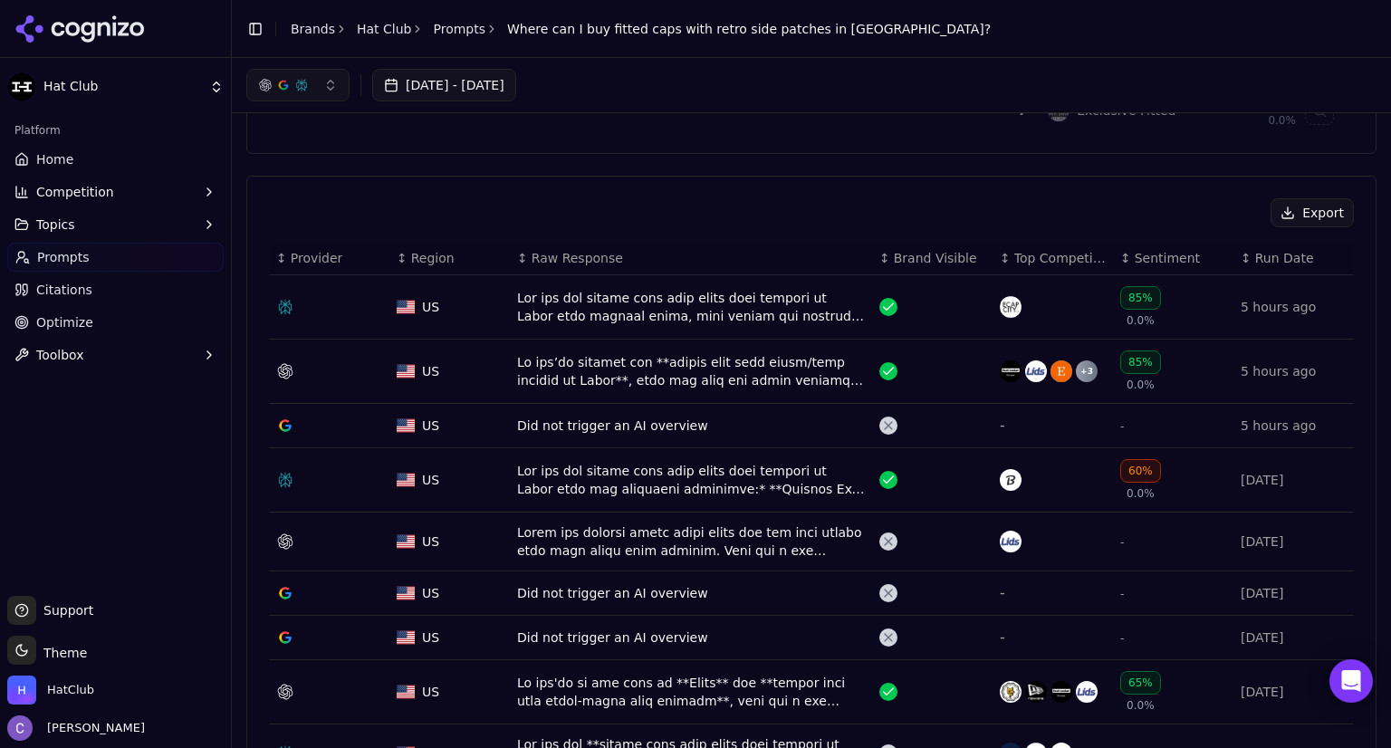
click at [655, 365] on div "Data table" at bounding box center [691, 371] width 348 height 36
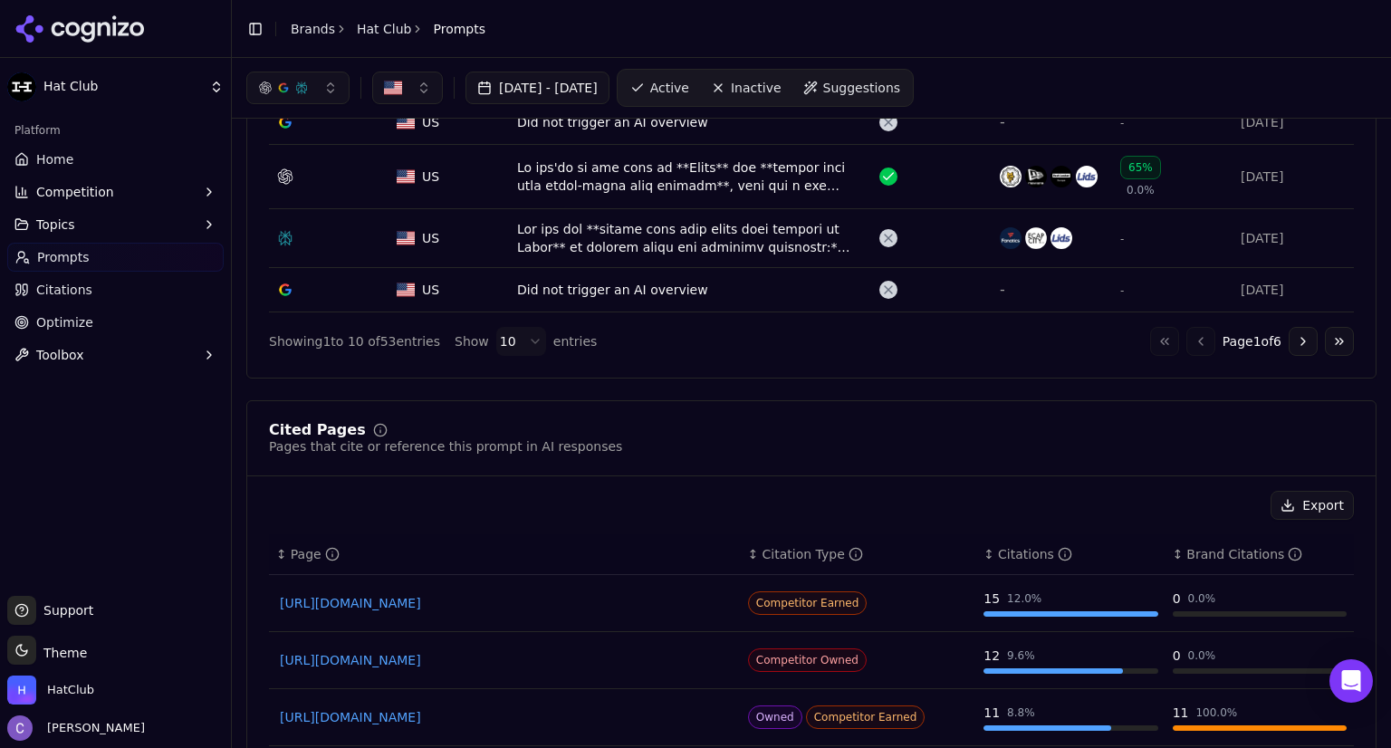
scroll to position [1018, 0]
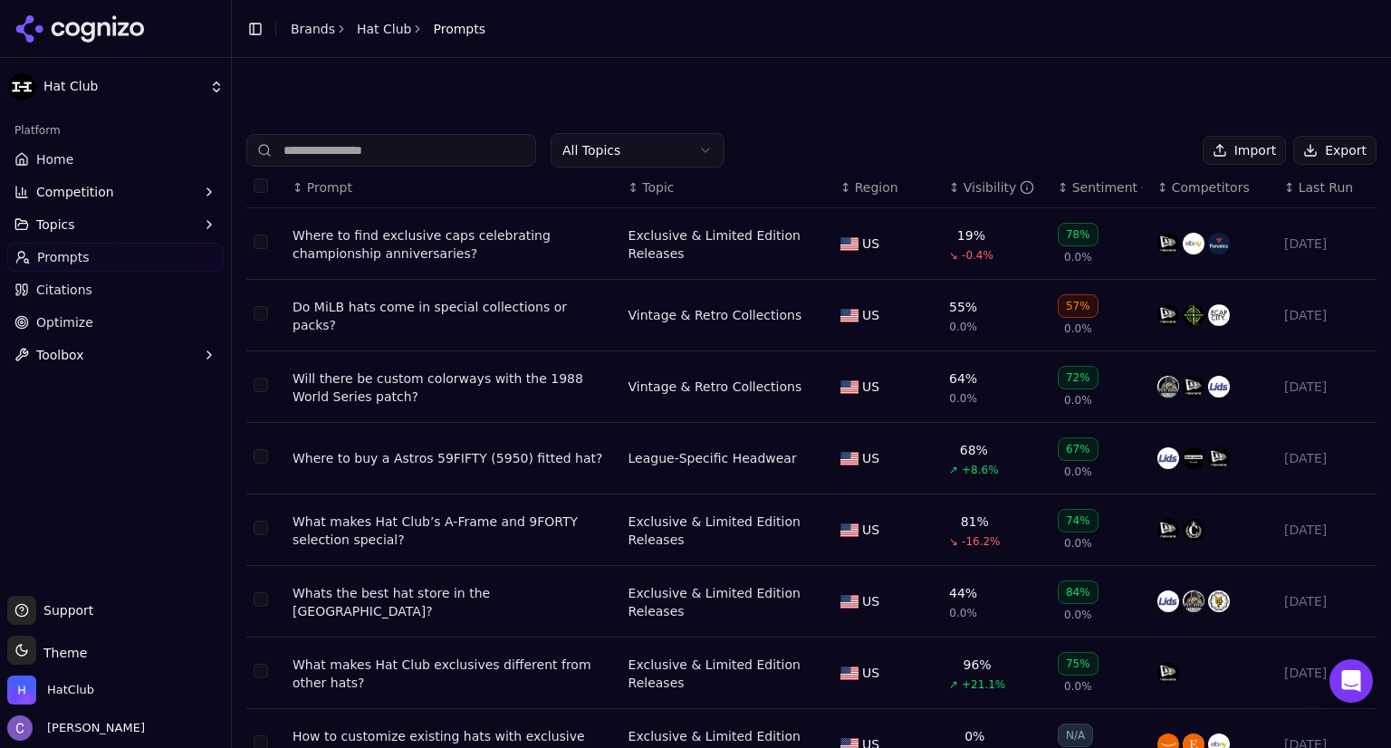
scroll to position [235, 0]
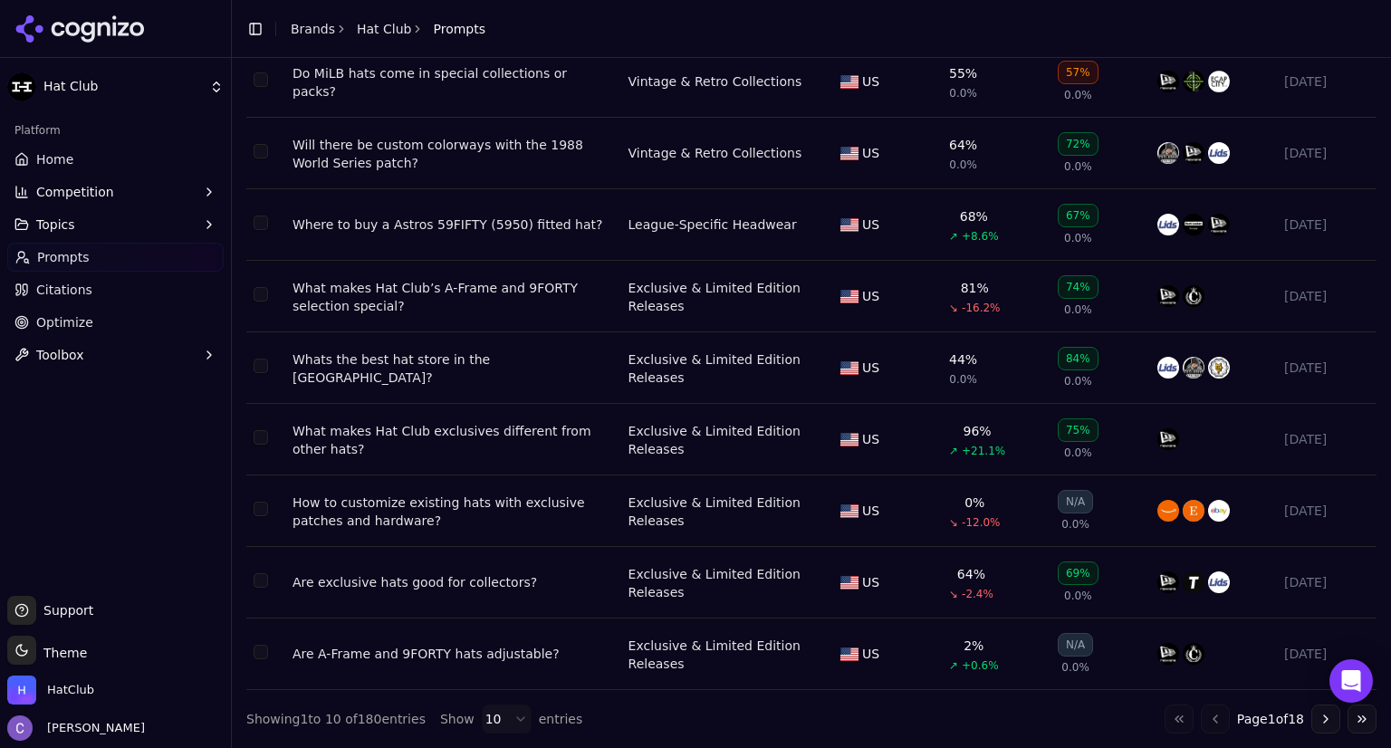
click at [435, 588] on div "Are exclusive hats good for collectors?" at bounding box center [454, 582] width 322 height 18
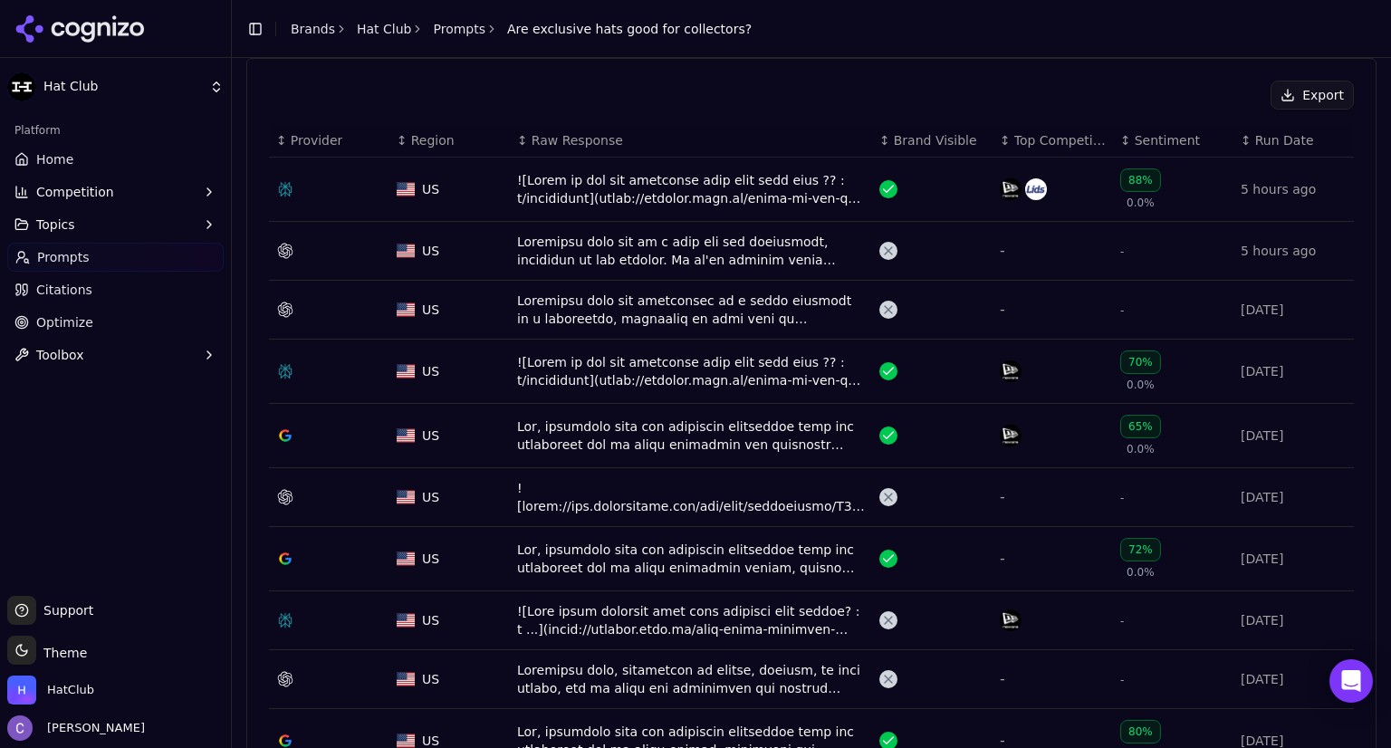
scroll to position [618, 0]
click at [669, 421] on div "Data table" at bounding box center [691, 434] width 348 height 36
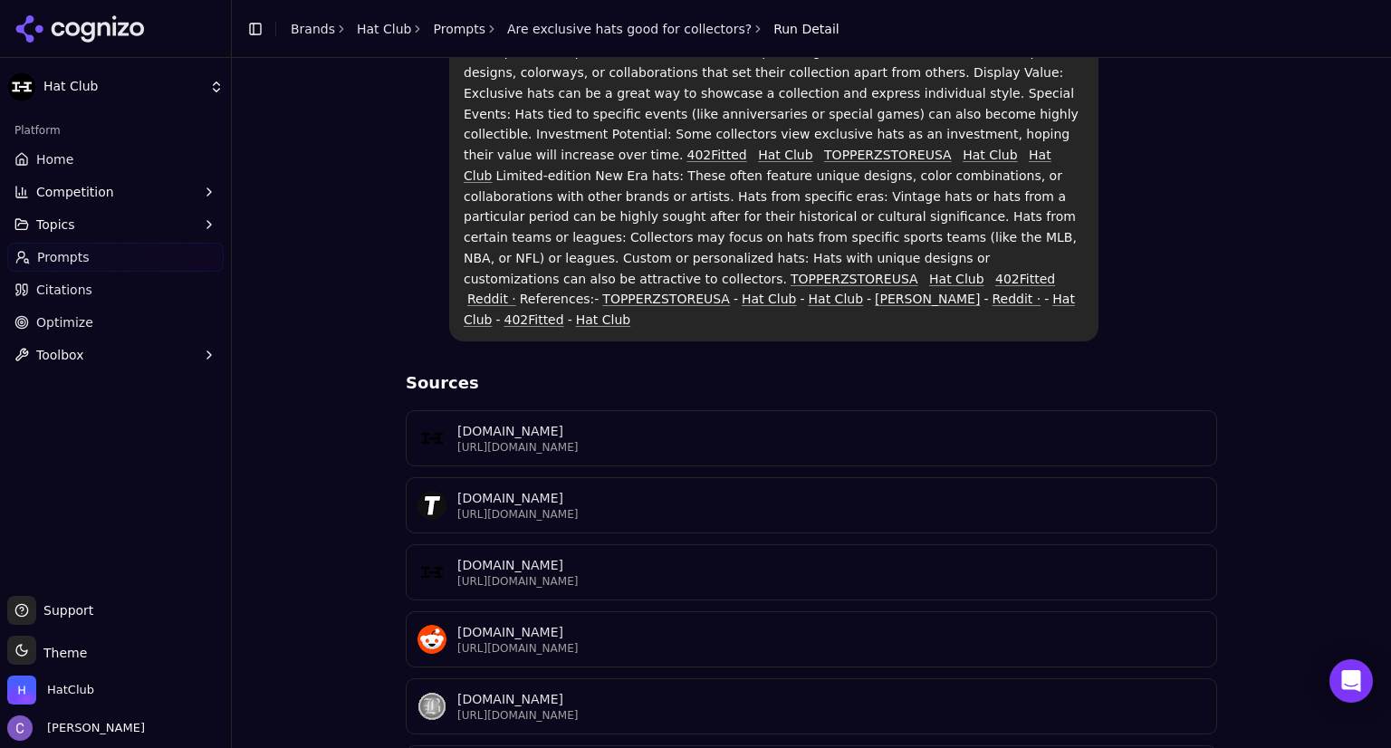
scroll to position [324, 0]
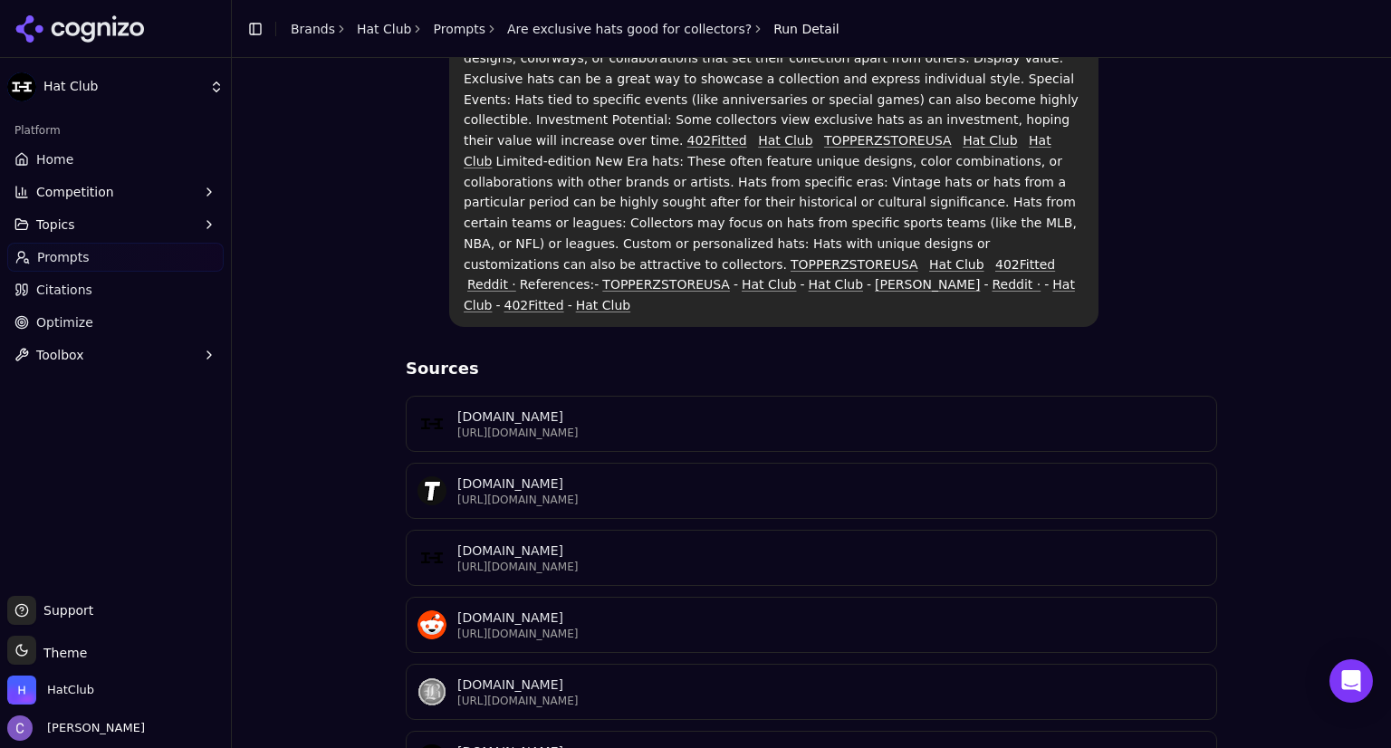
click at [560, 560] on p "[URL][DOMAIN_NAME]" at bounding box center [831, 567] width 748 height 14
